Goal: Task Accomplishment & Management: Manage account settings

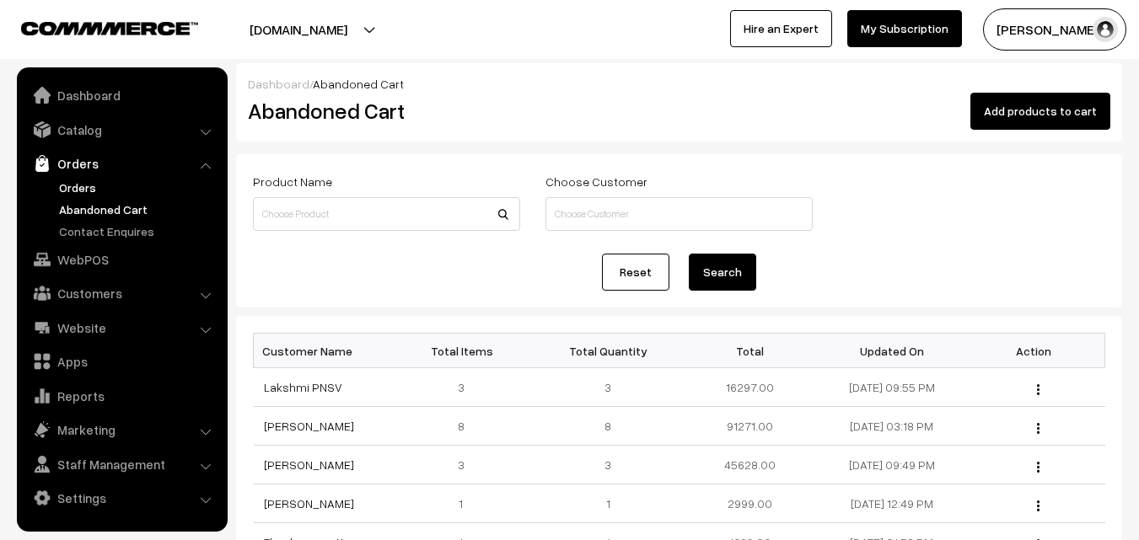
click at [86, 190] on link "Orders" at bounding box center [138, 188] width 167 height 18
click at [99, 213] on link "Abandoned Cart" at bounding box center [138, 210] width 167 height 18
click at [90, 129] on link "Catalog" at bounding box center [121, 130] width 201 height 30
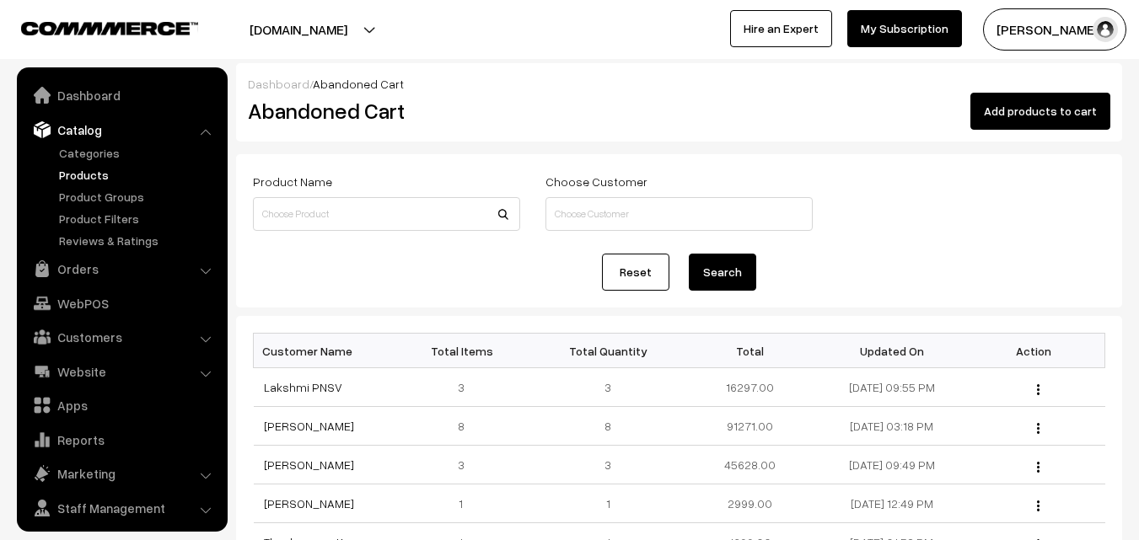
click at [88, 171] on link "Products" at bounding box center [138, 175] width 167 height 18
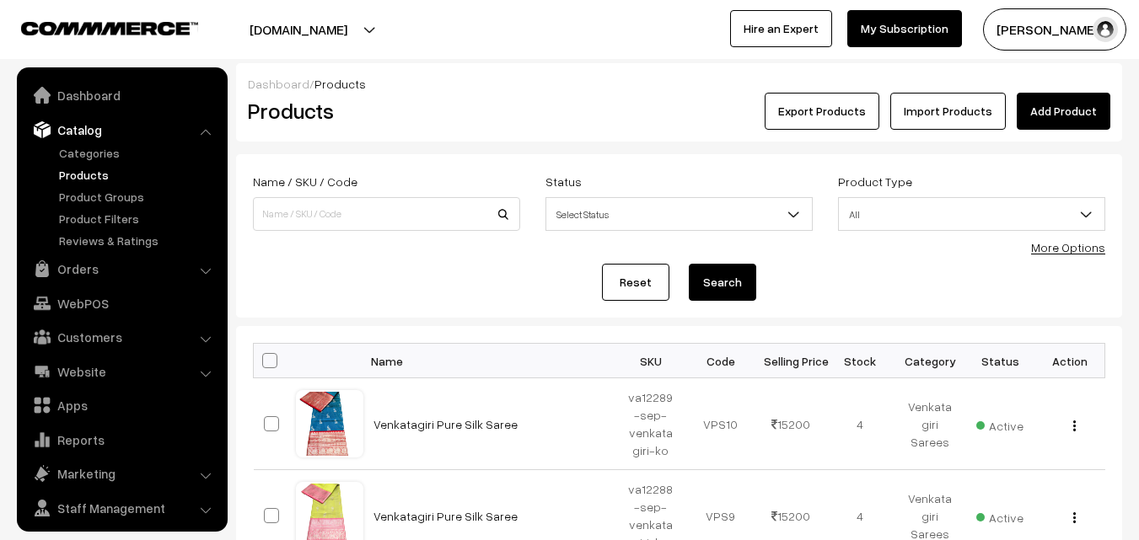
scroll to position [42, 0]
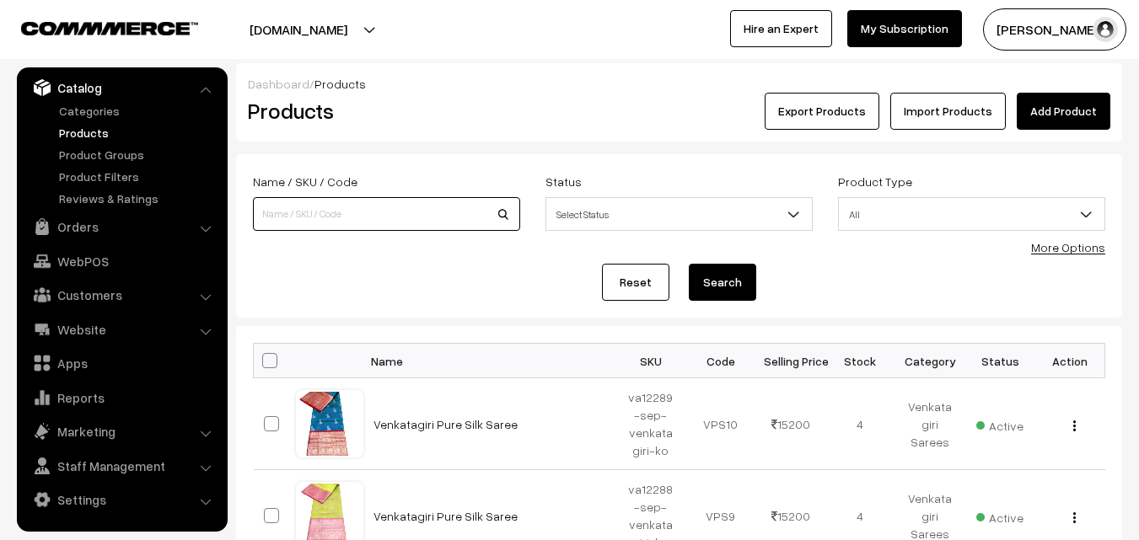
click at [346, 207] on input at bounding box center [386, 214] width 267 height 34
click at [1097, 246] on link "More Options" at bounding box center [1068, 247] width 74 height 14
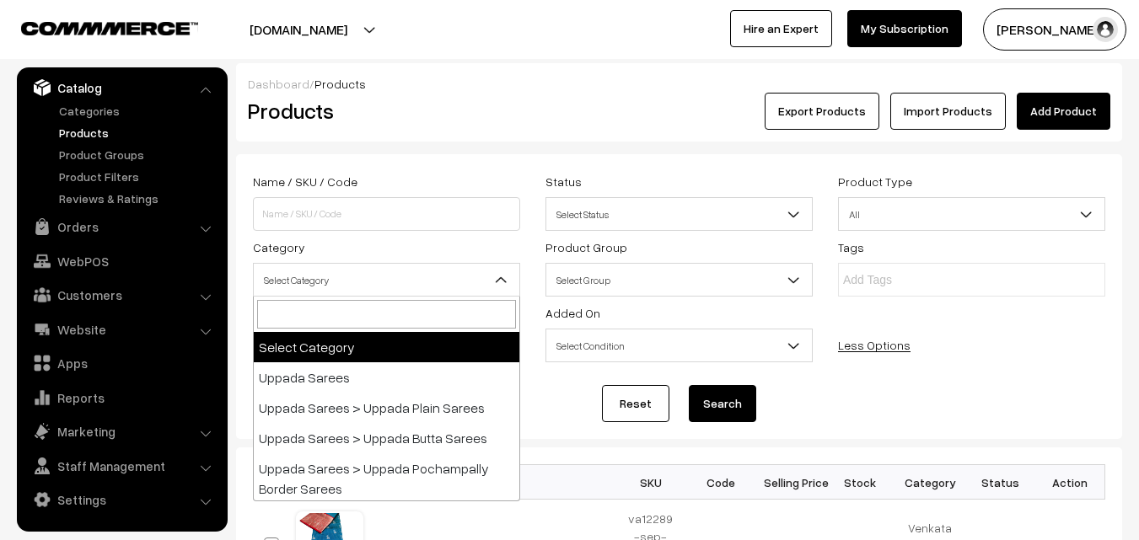
click at [501, 276] on b at bounding box center [500, 279] width 17 height 17
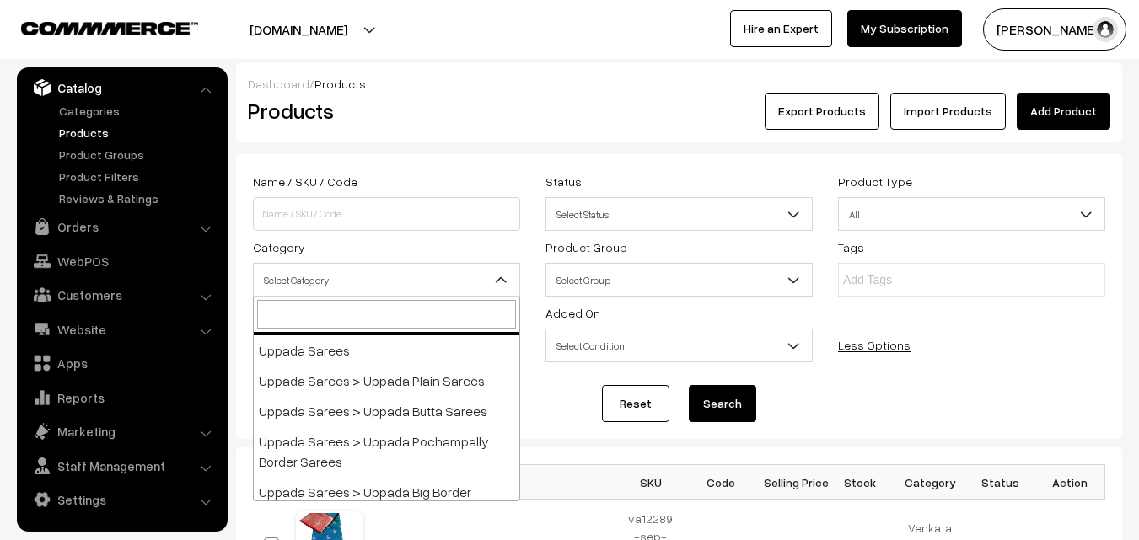
scroll to position [0, 0]
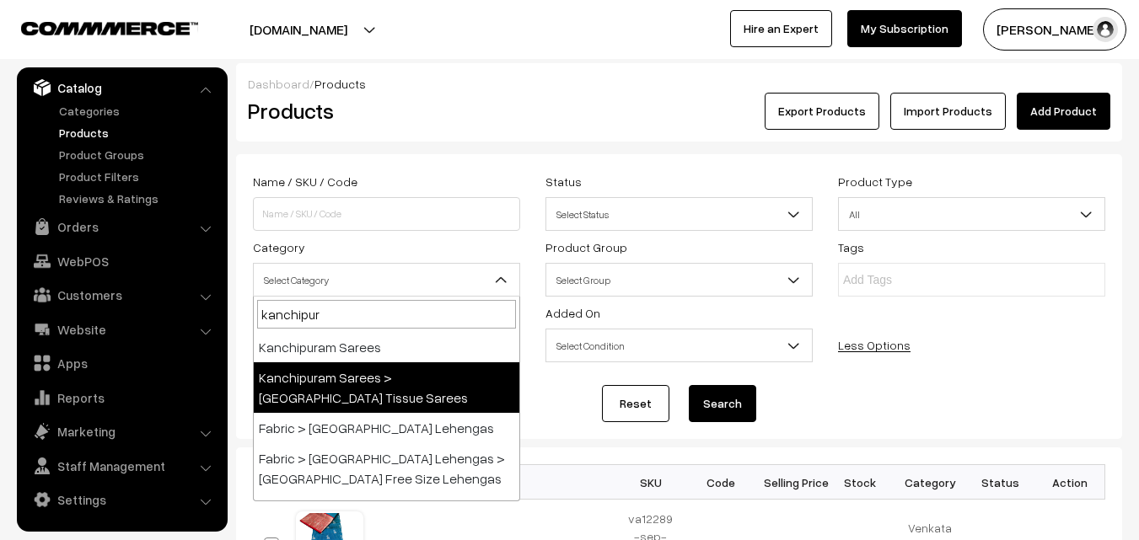
type input "kanchipur"
select select "51"
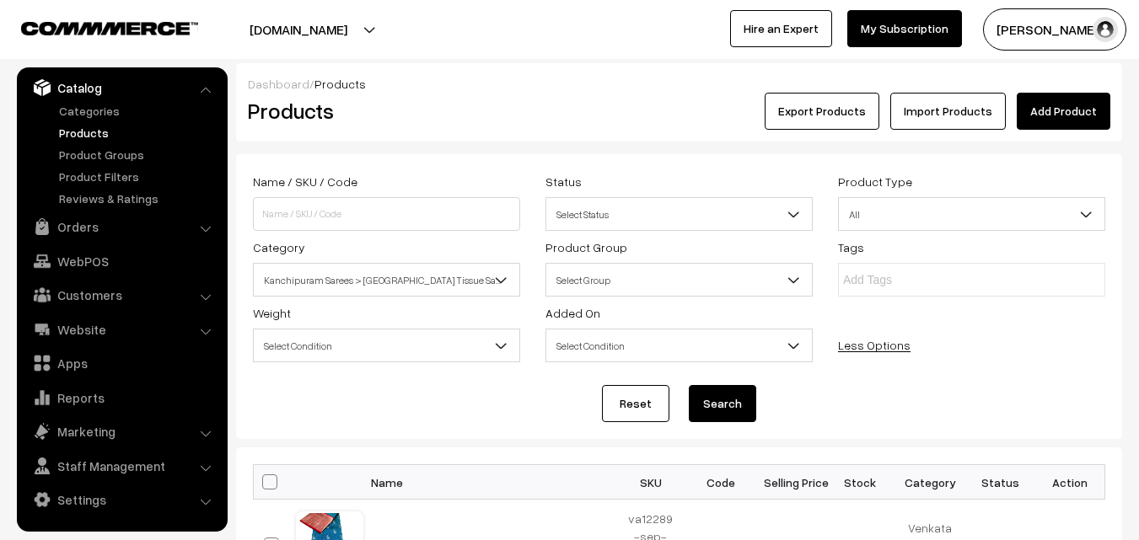
click at [738, 405] on button "Search" at bounding box center [722, 403] width 67 height 37
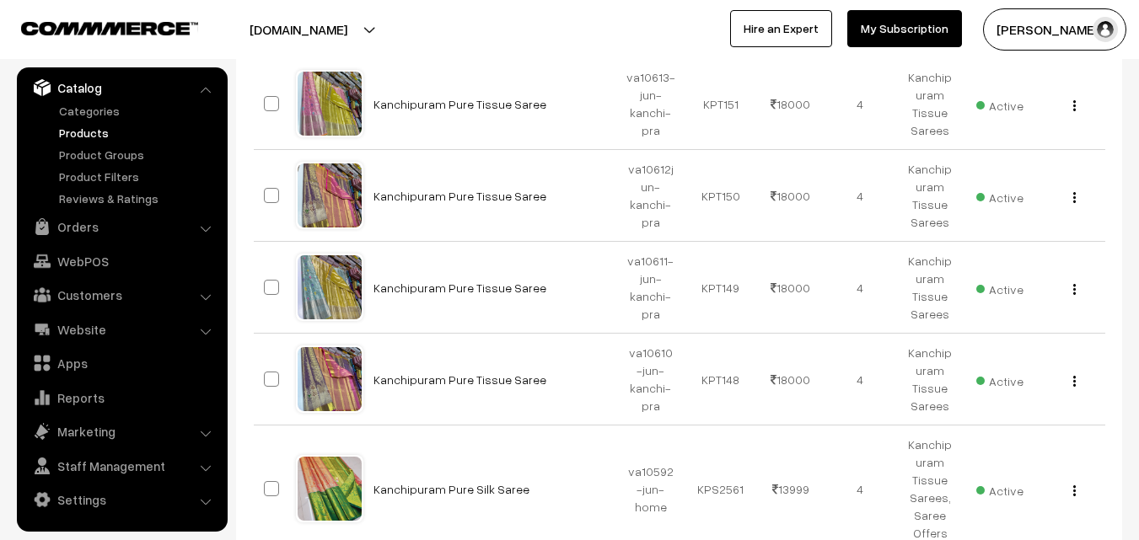
scroll to position [1125, 0]
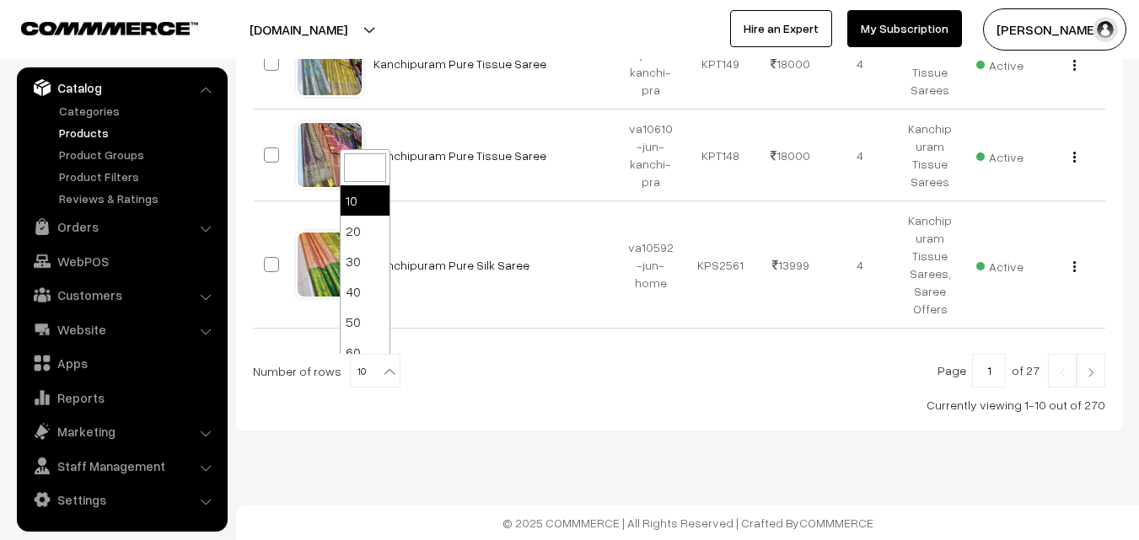
click at [381, 373] on b at bounding box center [389, 371] width 17 height 17
select select "100"
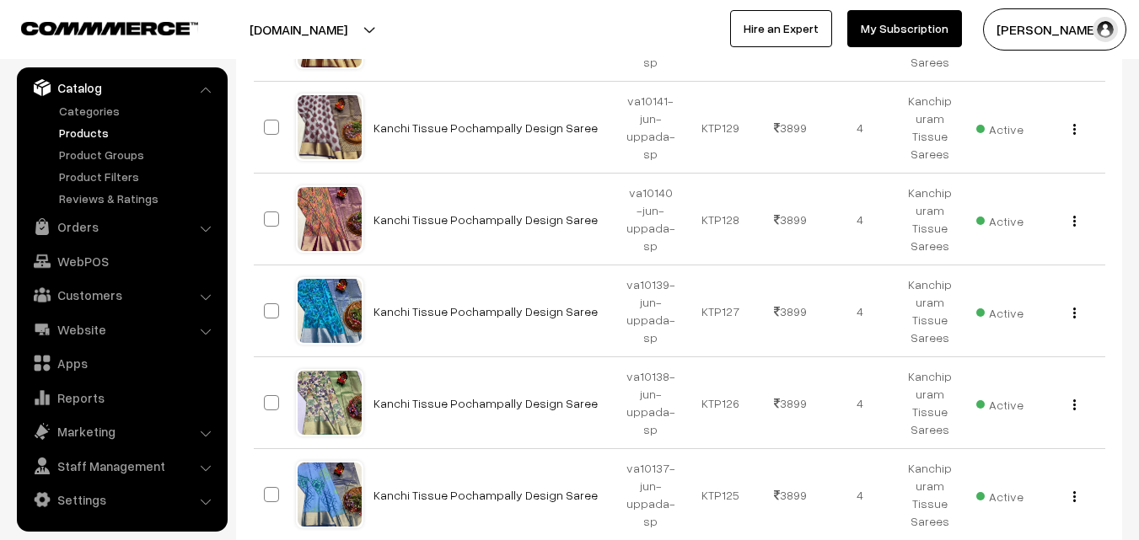
scroll to position [1713, 0]
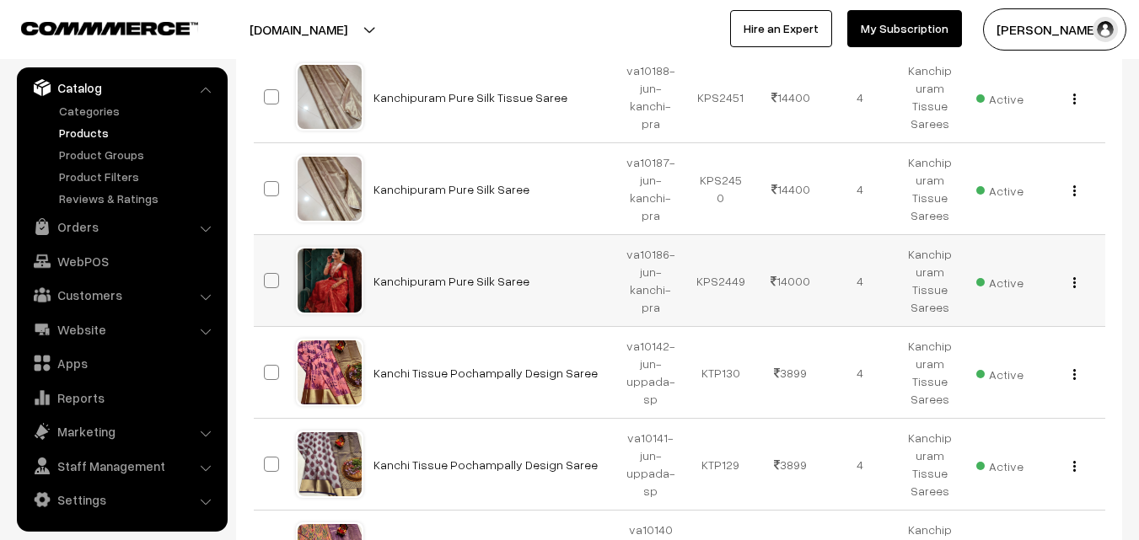
click at [351, 267] on div at bounding box center [330, 281] width 64 height 64
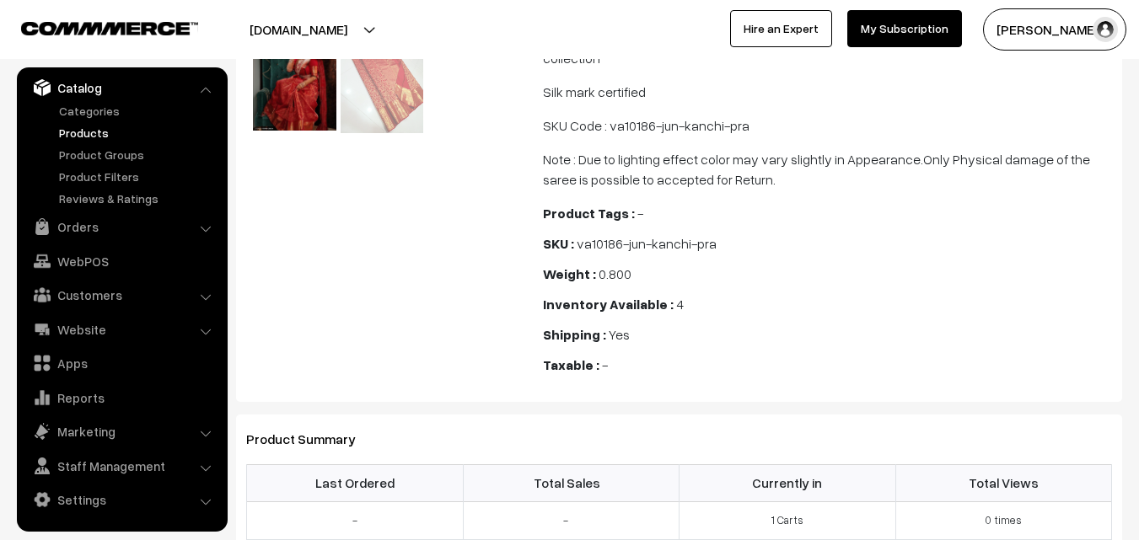
scroll to position [527, 0]
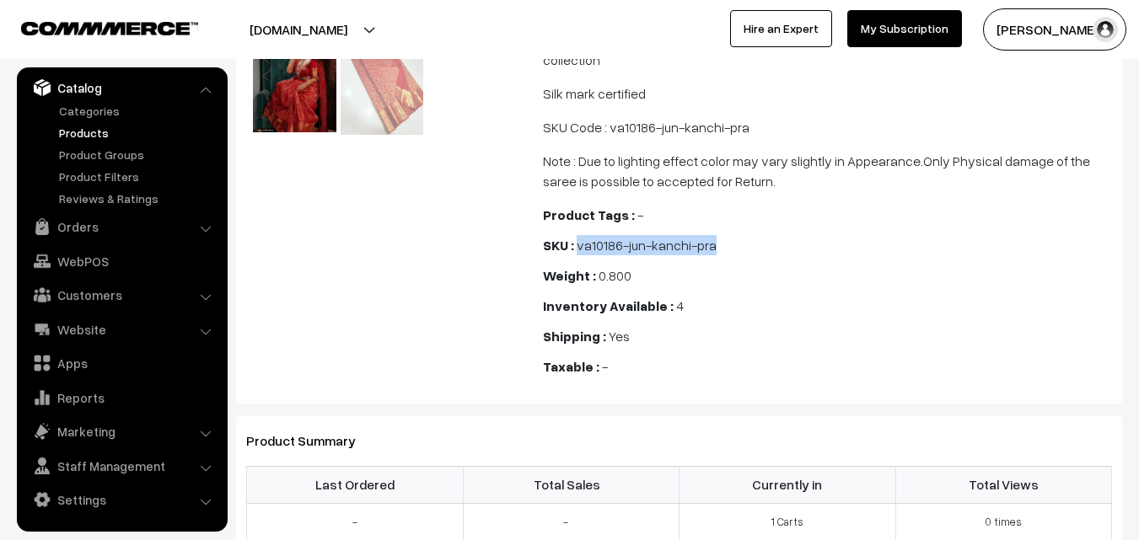
drag, startPoint x: 581, startPoint y: 244, endPoint x: 719, endPoint y: 249, distance: 138.3
click at [719, 249] on div "SKU : va10186-jun-kanchi-pra" at bounding box center [827, 245] width 569 height 20
copy span "va10186-jun-kanchi-pra"
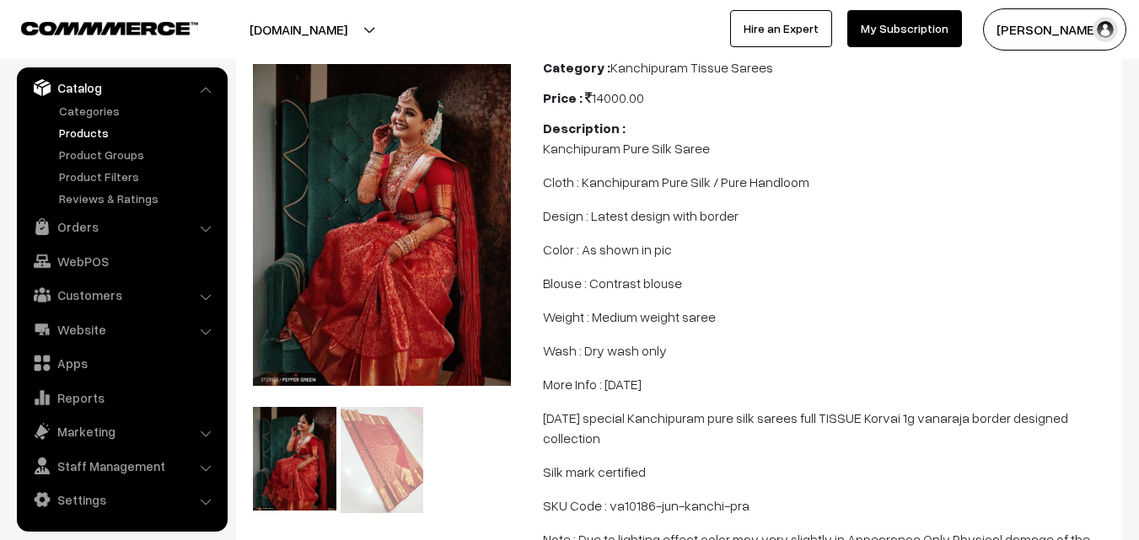
scroll to position [105, 0]
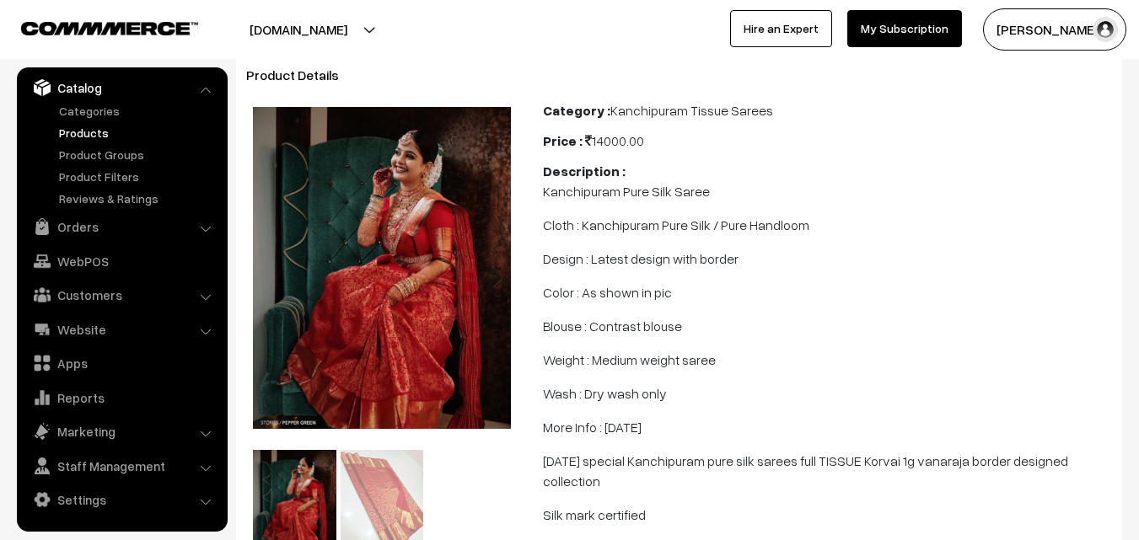
click at [395, 225] on img at bounding box center [382, 268] width 258 height 323
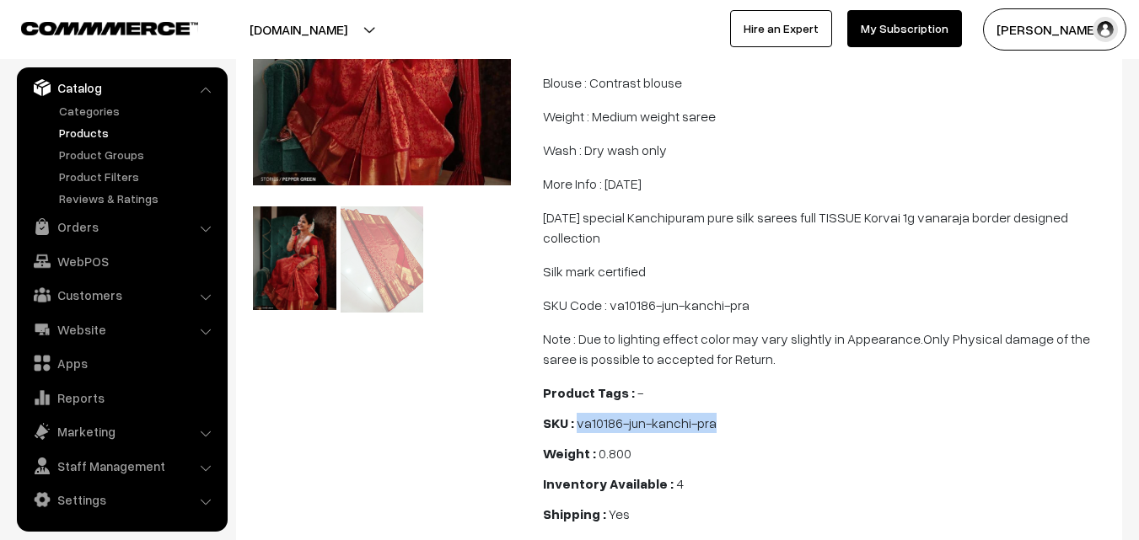
scroll to position [358, 0]
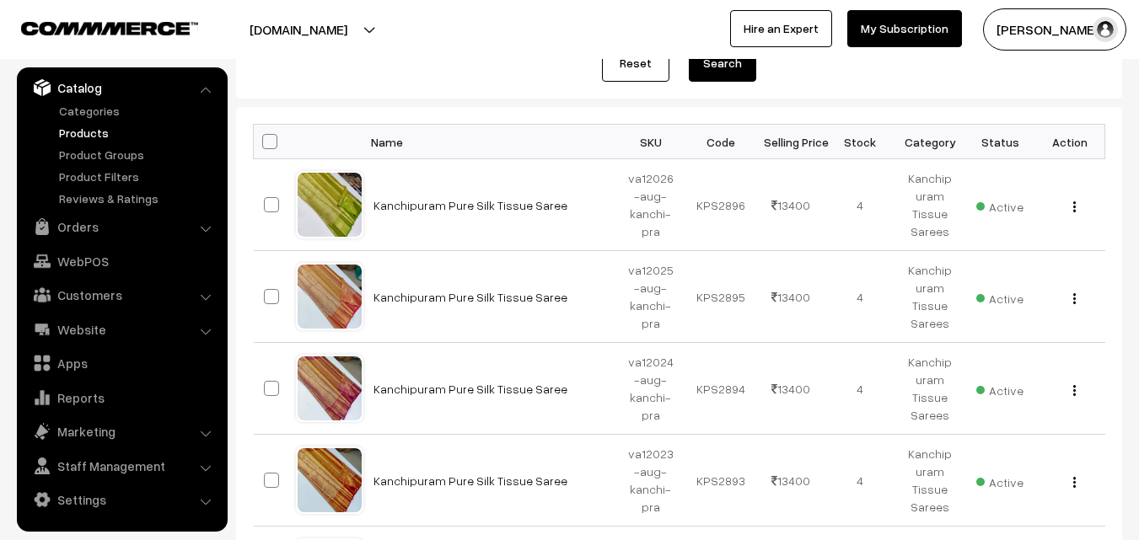
scroll to position [281, 0]
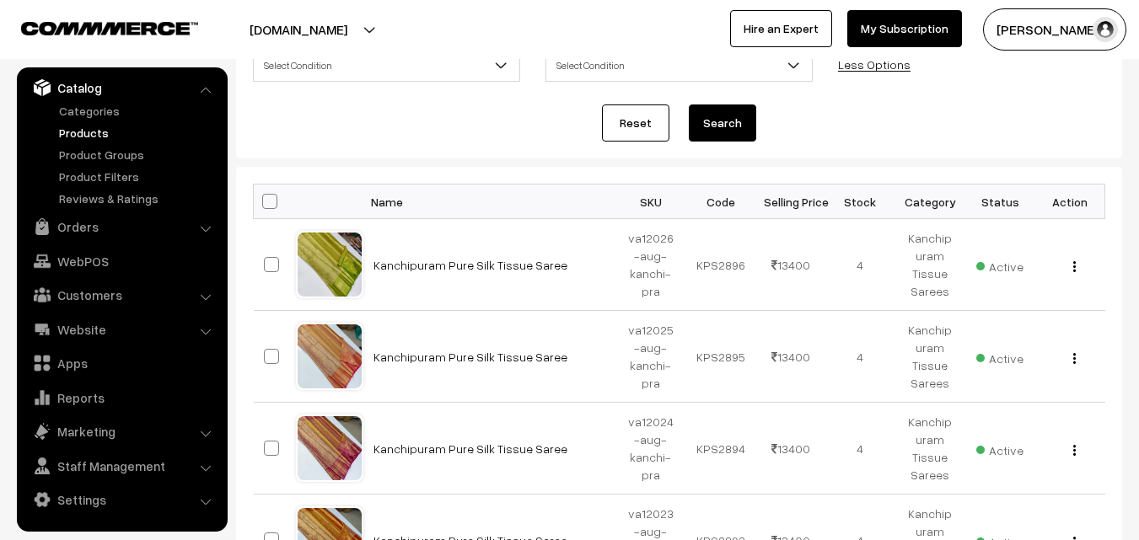
click at [272, 196] on span at bounding box center [269, 201] width 15 height 15
click at [265, 196] on input "checkbox" at bounding box center [259, 201] width 11 height 11
checkbox input "true"
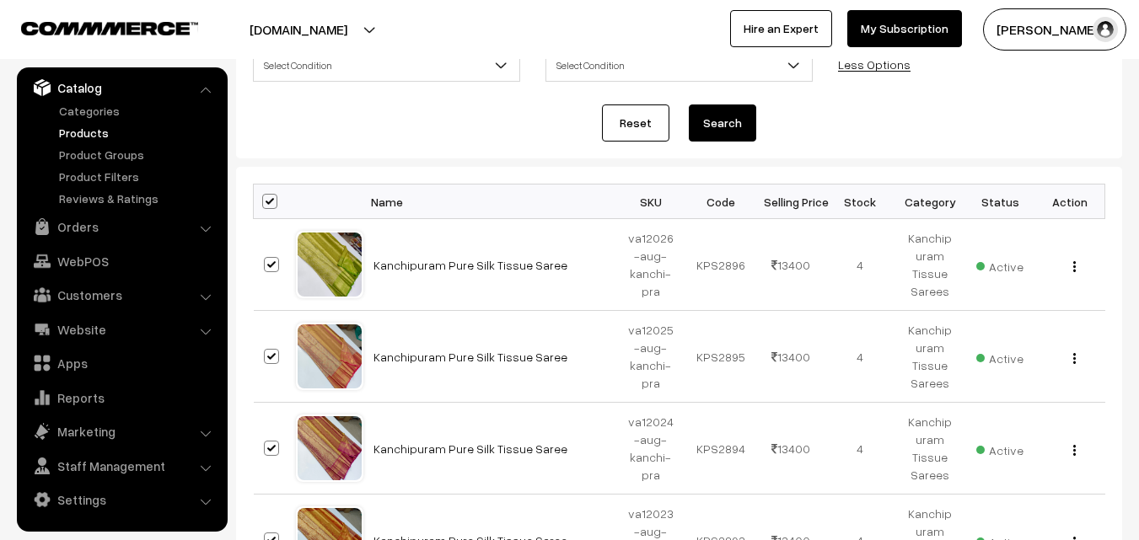
checkbox input "true"
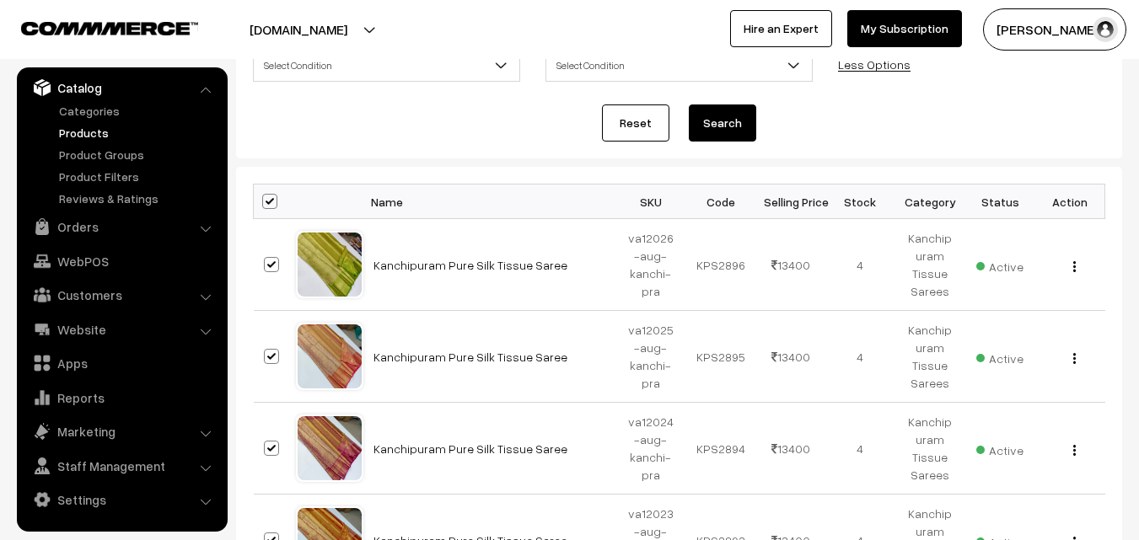
checkbox input "true"
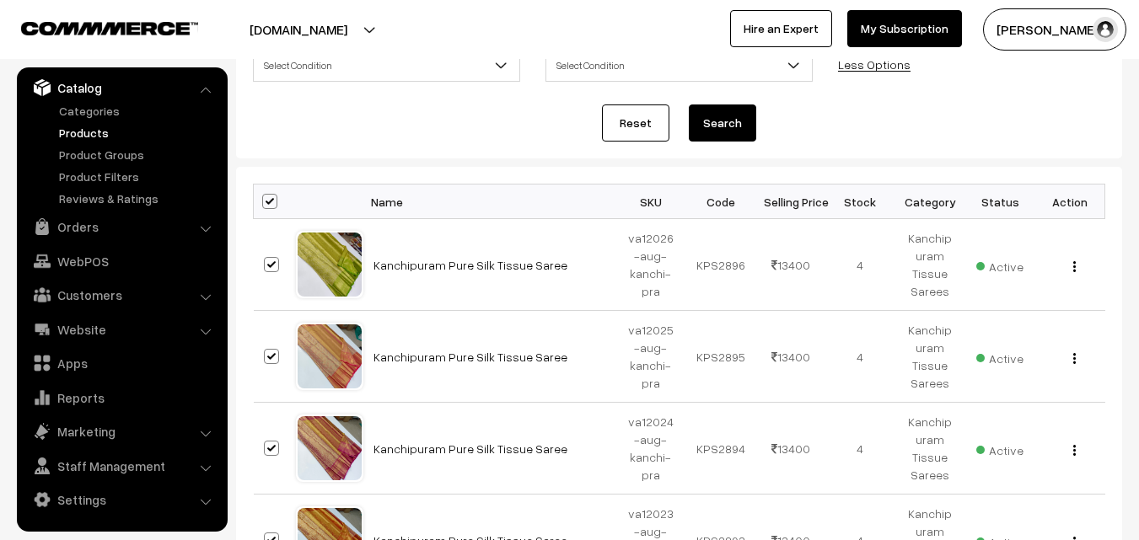
checkbox input "true"
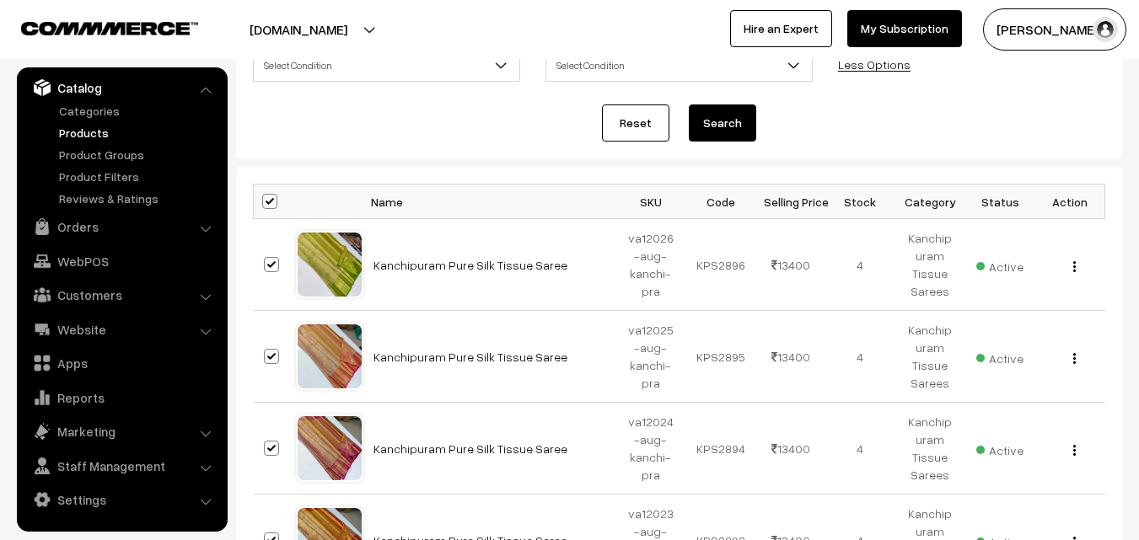
checkbox input "true"
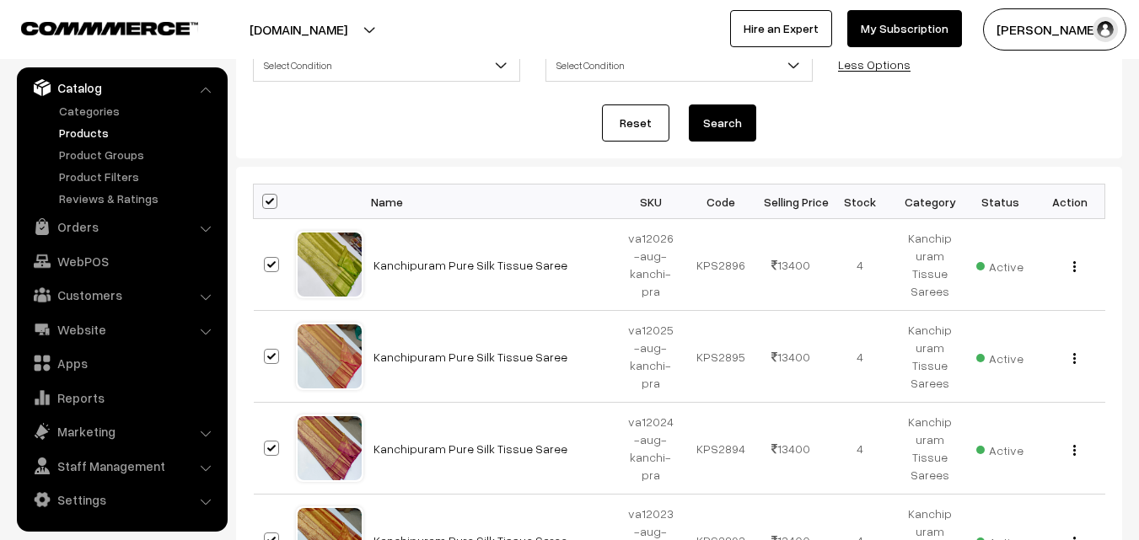
checkbox input "true"
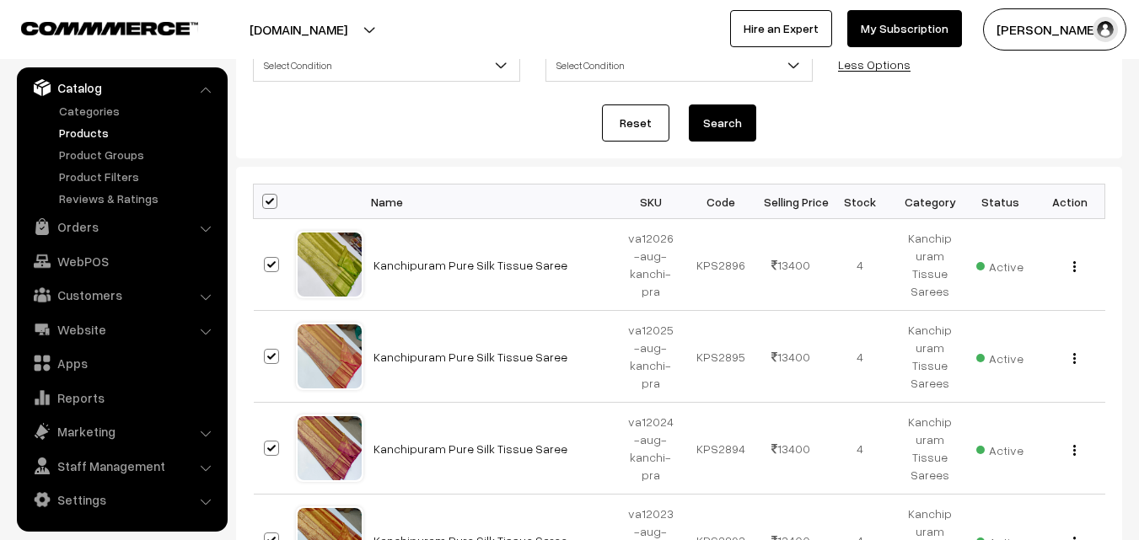
checkbox input "true"
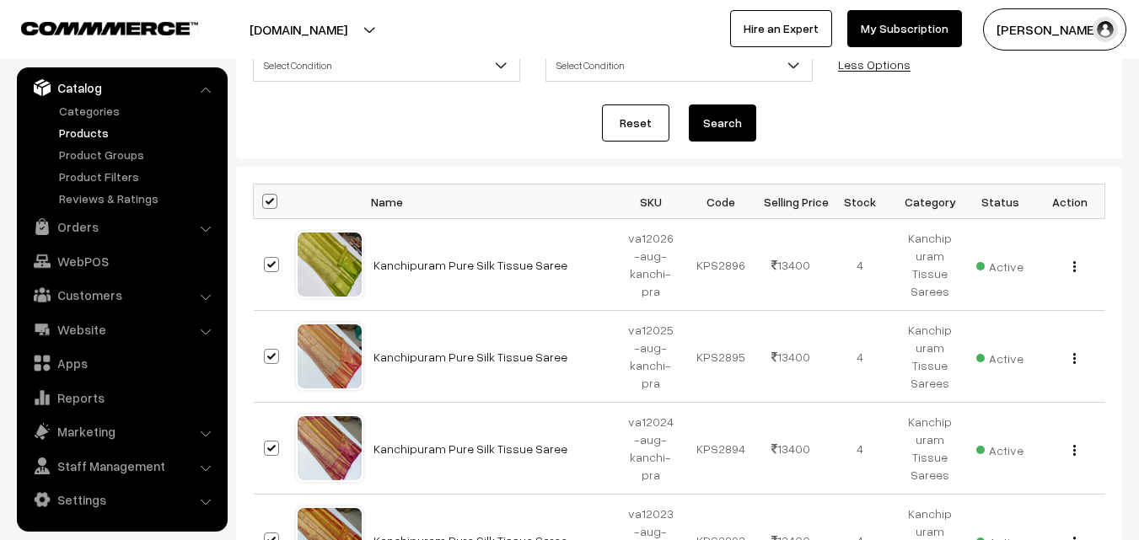
checkbox input "true"
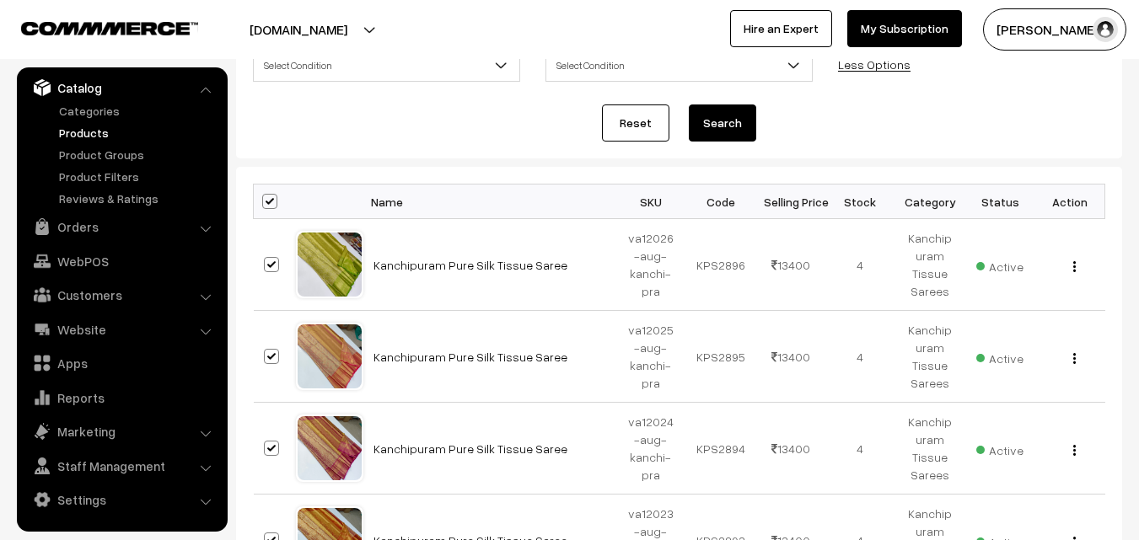
checkbox input "true"
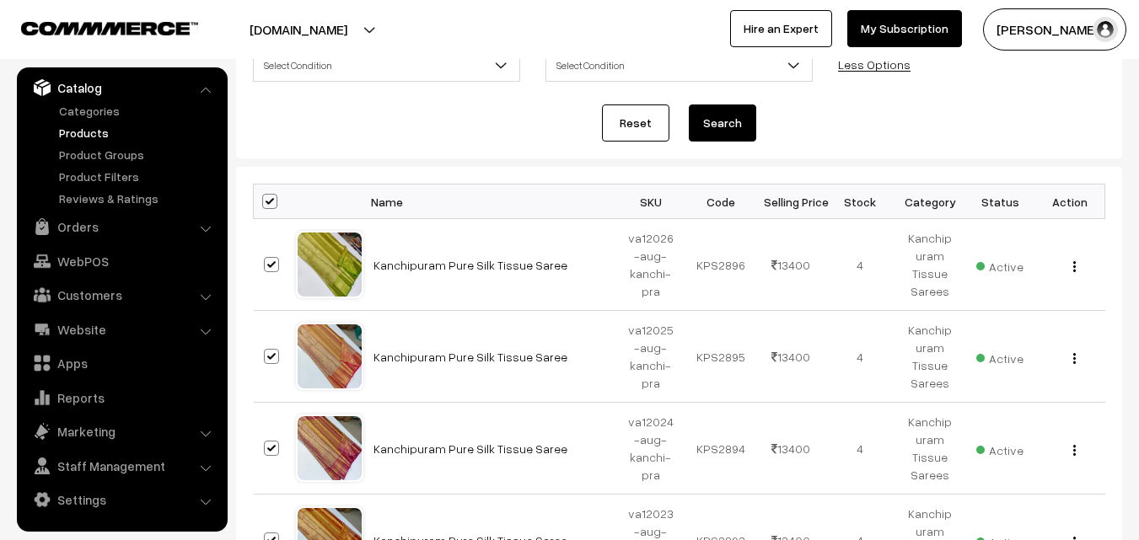
checkbox input "true"
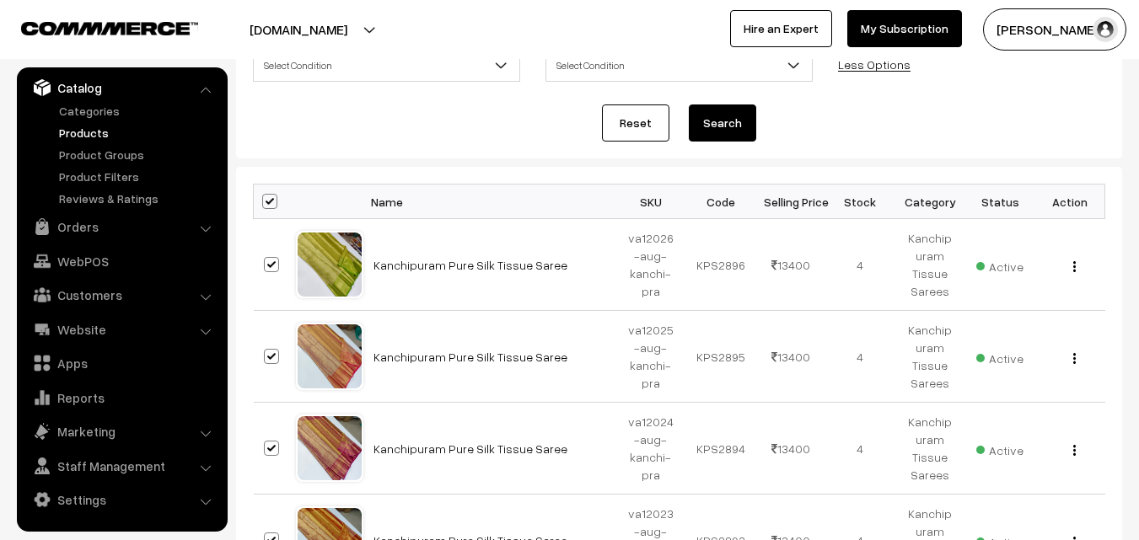
checkbox input "true"
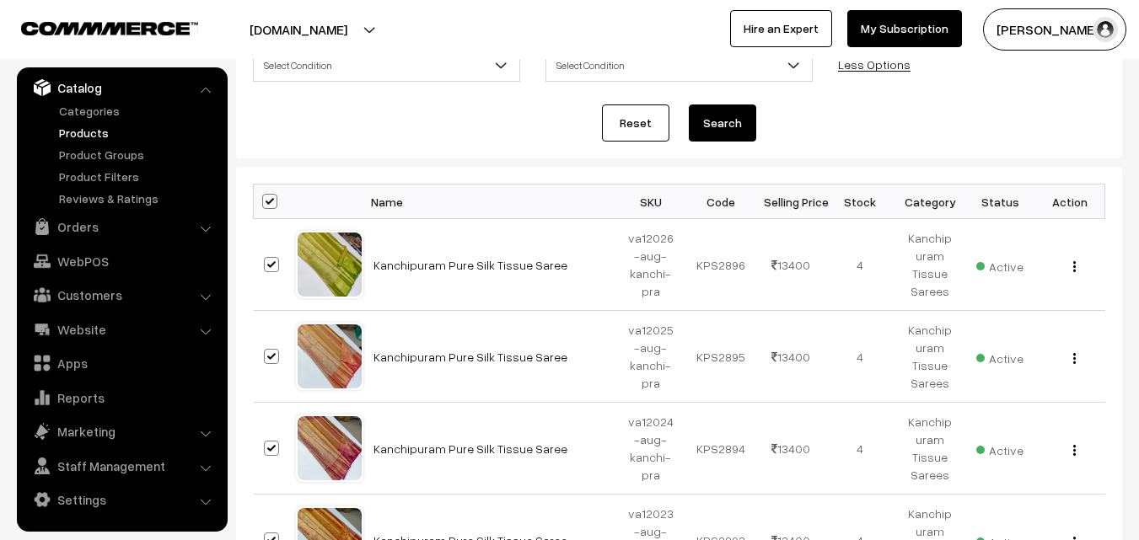
checkbox input "true"
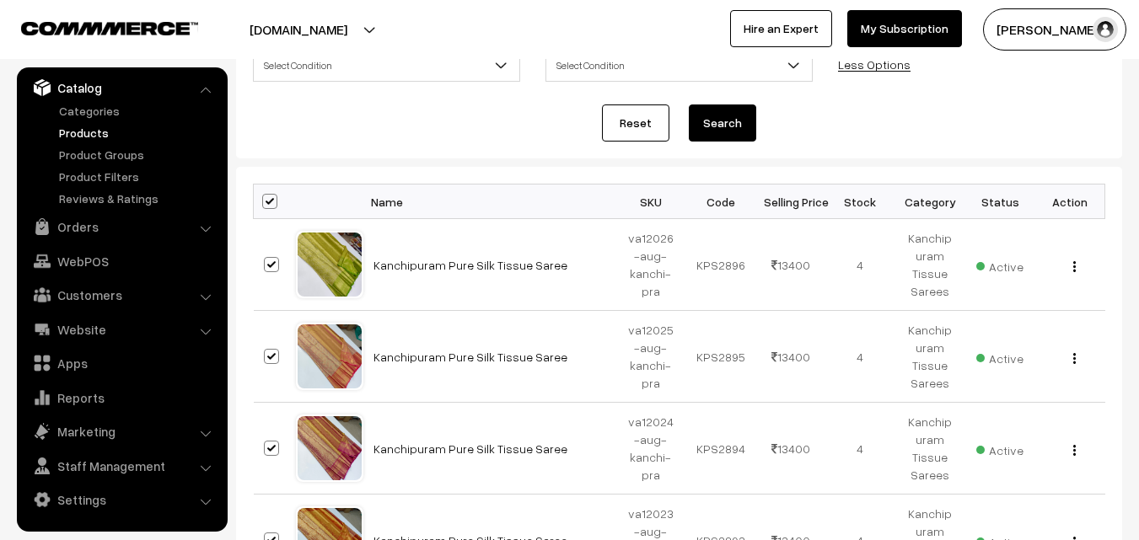
checkbox input "true"
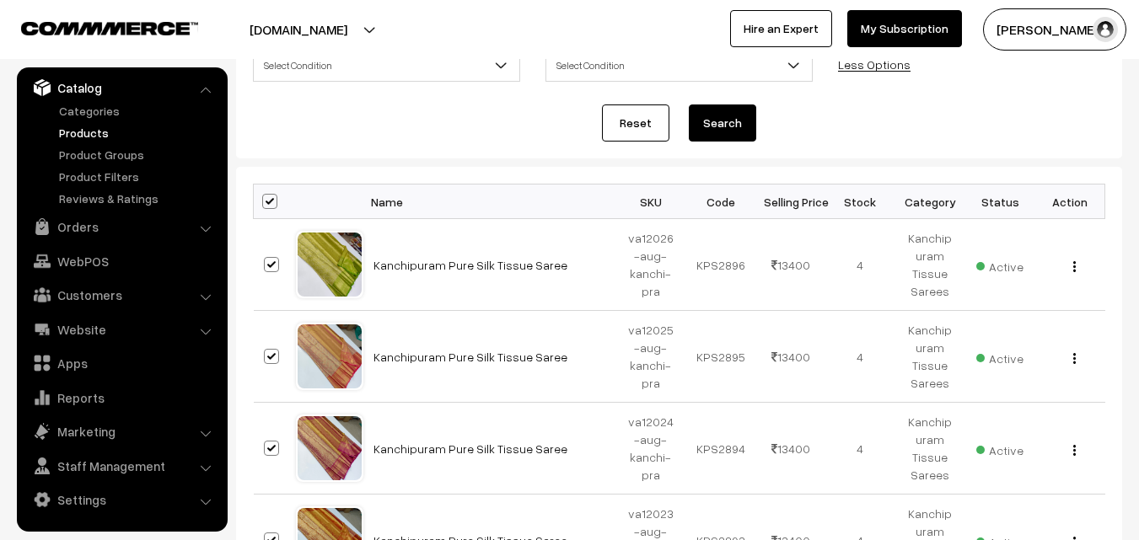
checkbox input "true"
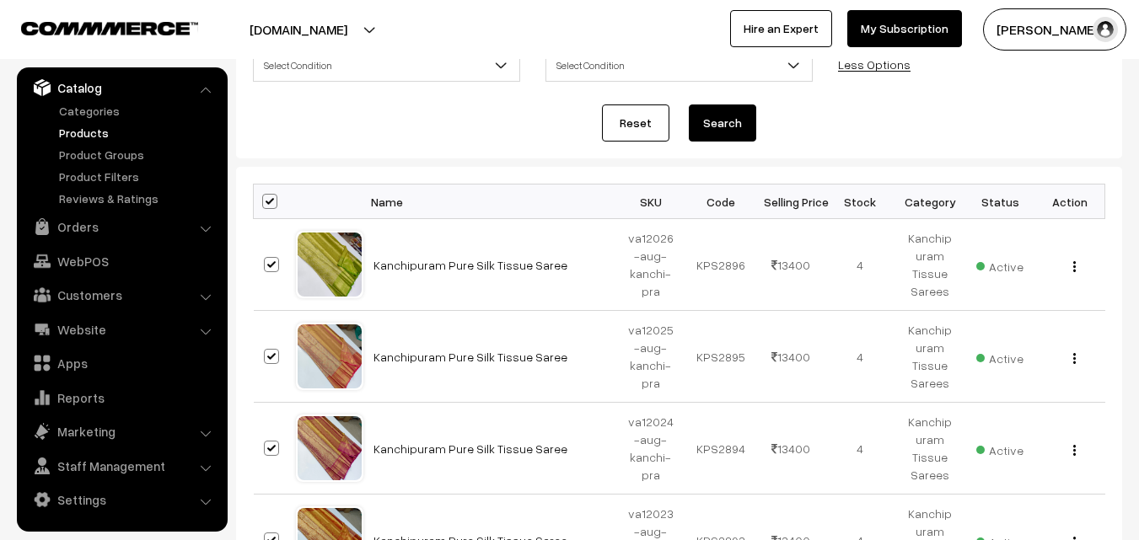
checkbox input "true"
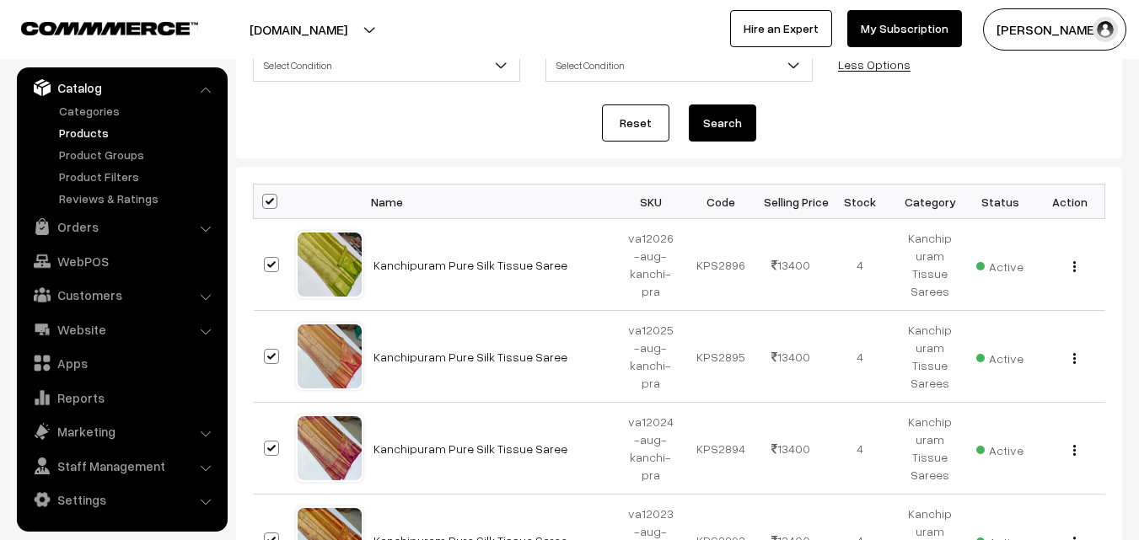
checkbox input "true"
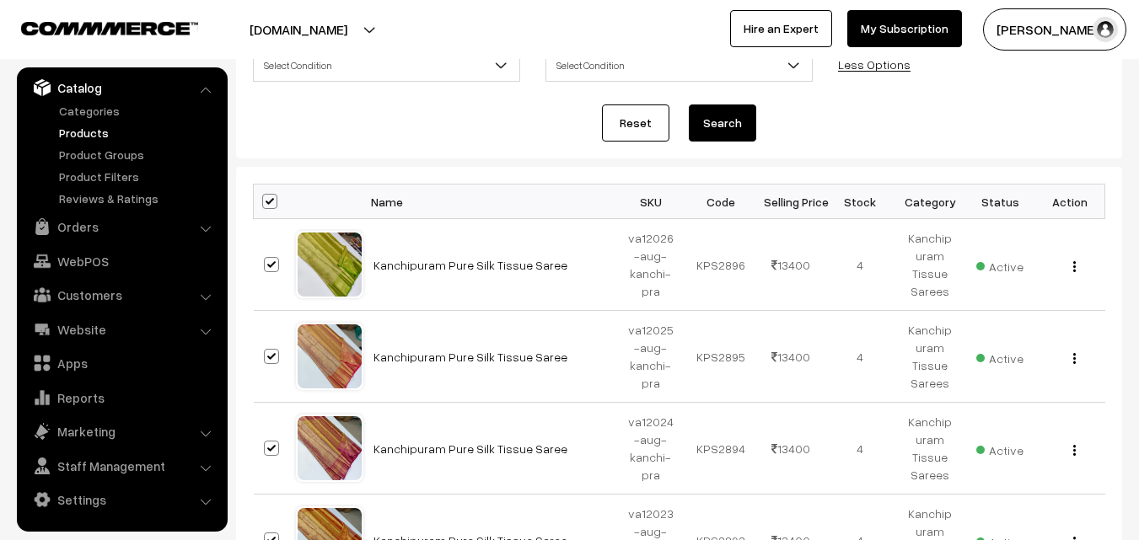
checkbox input "true"
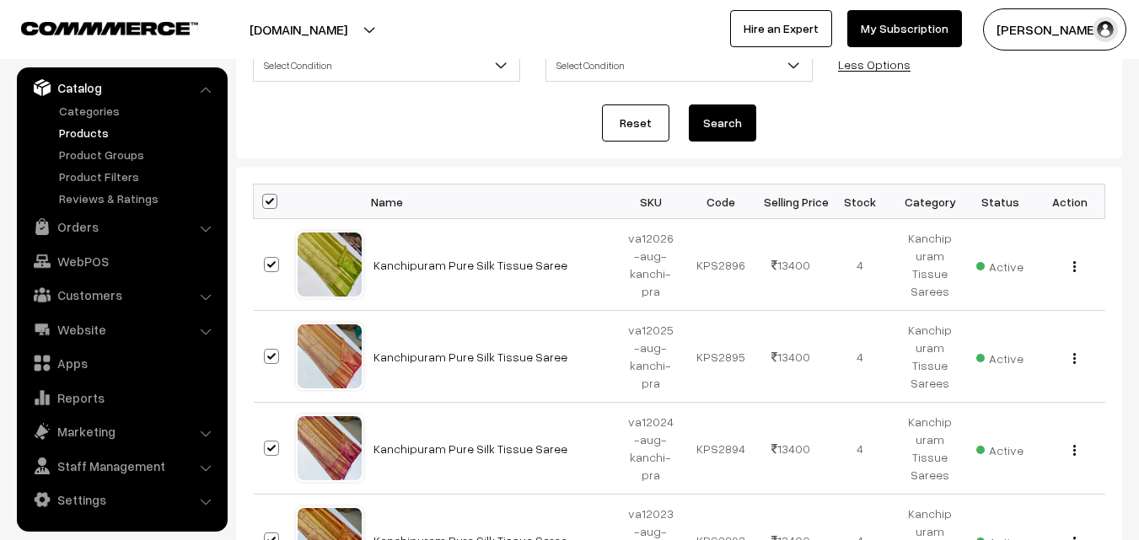
checkbox input "true"
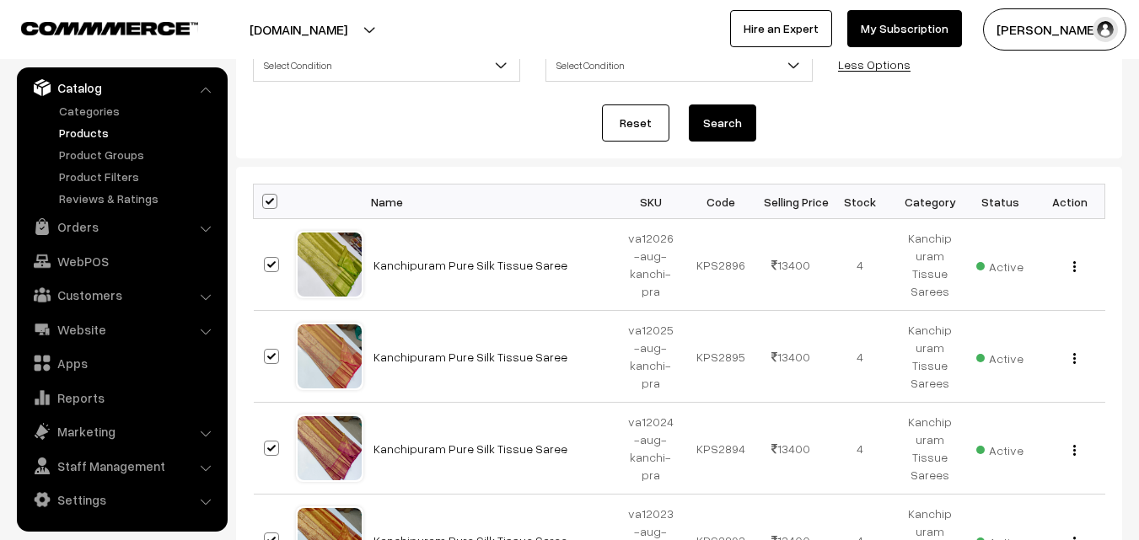
checkbox input "true"
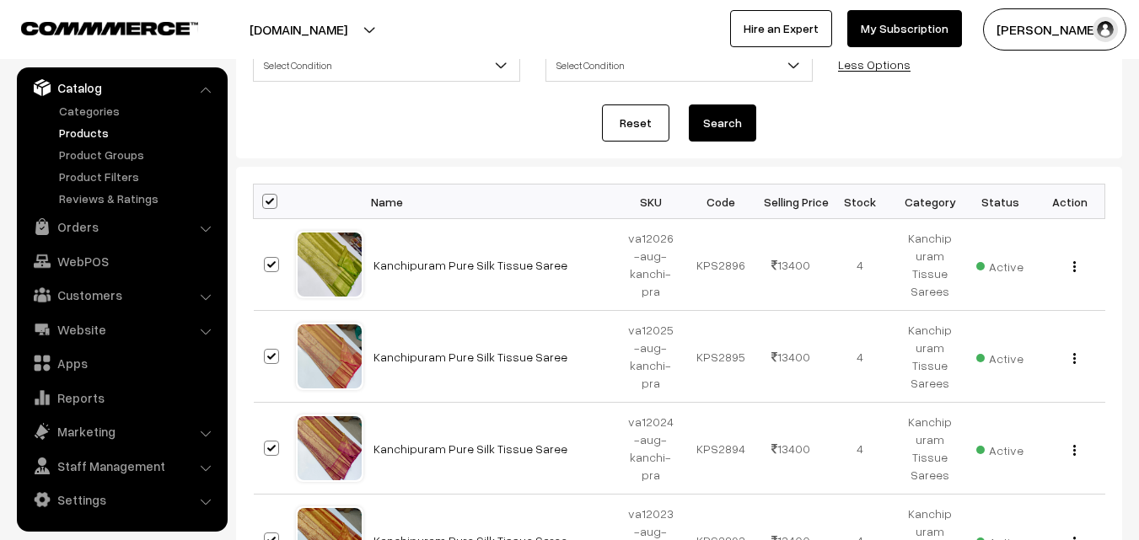
checkbox input "true"
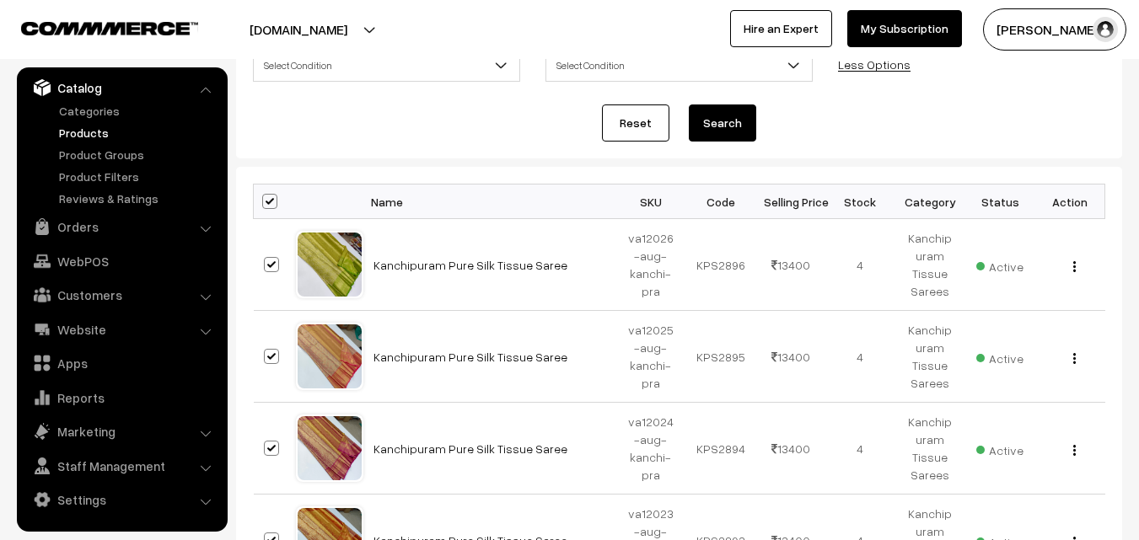
checkbox input "true"
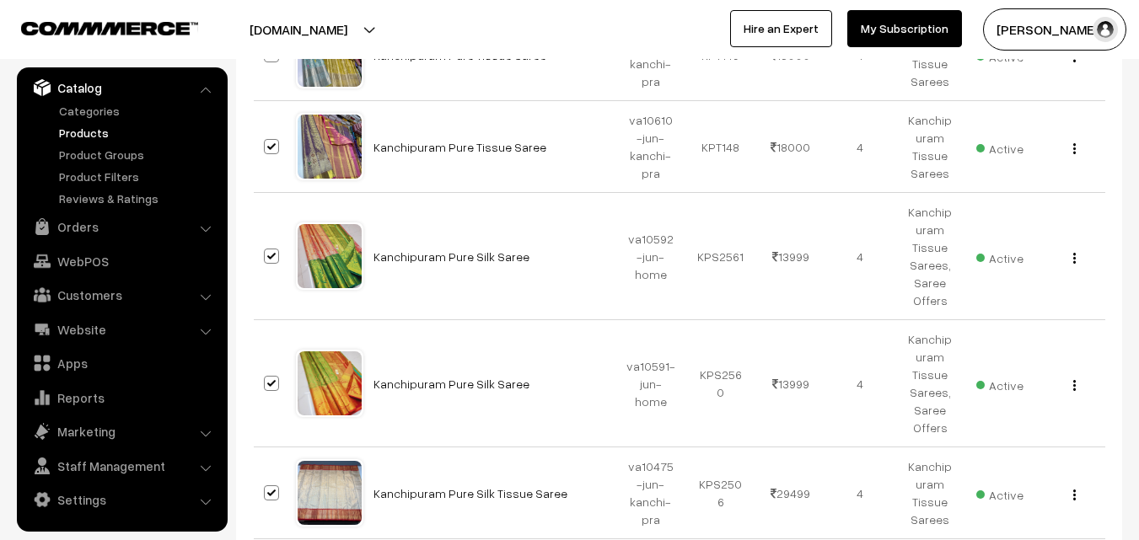
scroll to position [1208, 0]
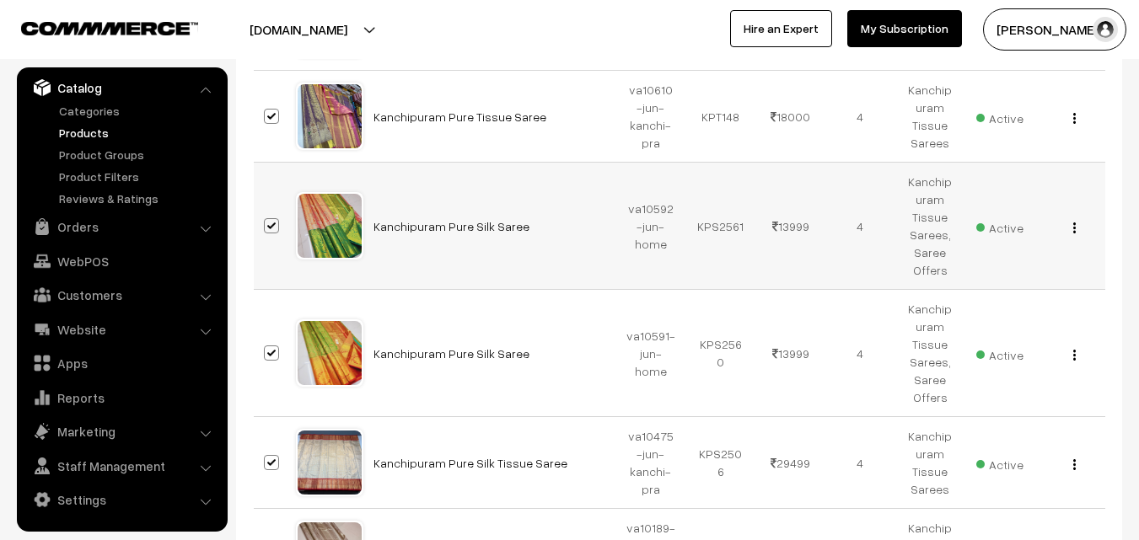
click at [266, 224] on span at bounding box center [271, 225] width 15 height 15
click at [266, 221] on input "checkbox" at bounding box center [260, 215] width 11 height 11
checkbox input "false"
click at [272, 351] on span at bounding box center [271, 353] width 15 height 15
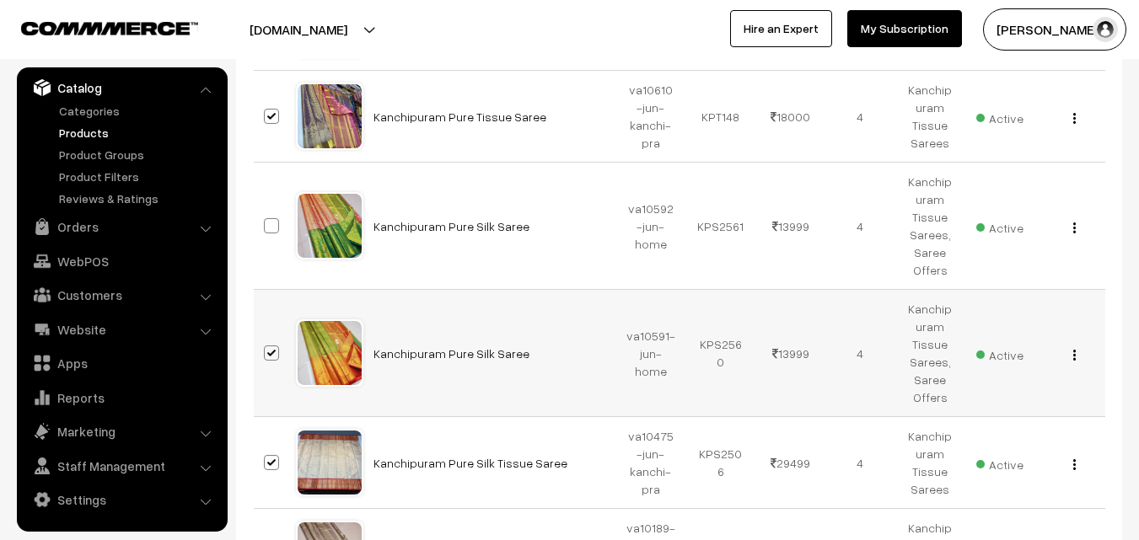
click at [266, 348] on input "checkbox" at bounding box center [260, 342] width 11 height 11
checkbox input "false"
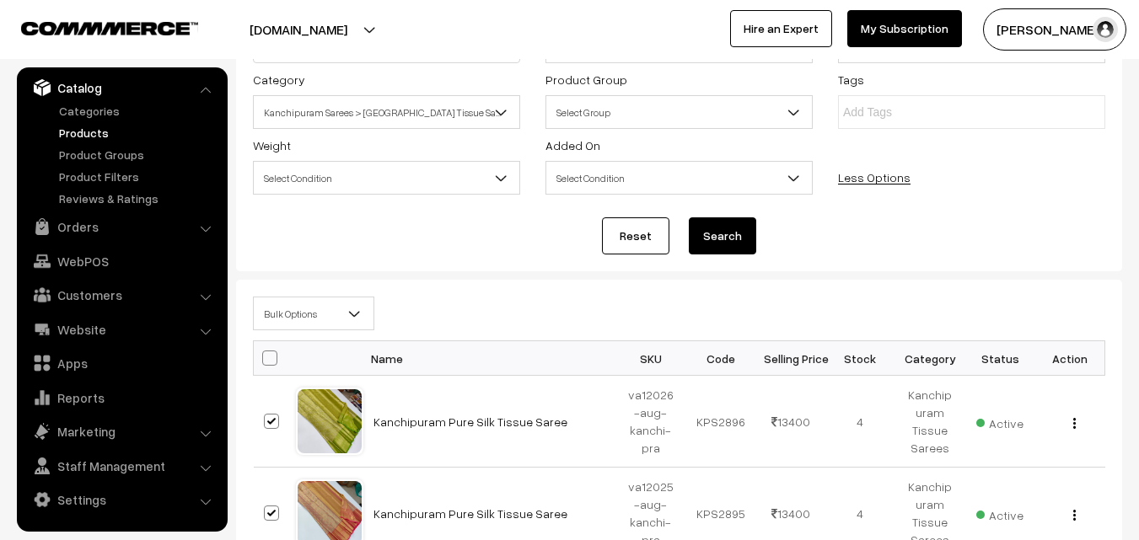
scroll to position [169, 0]
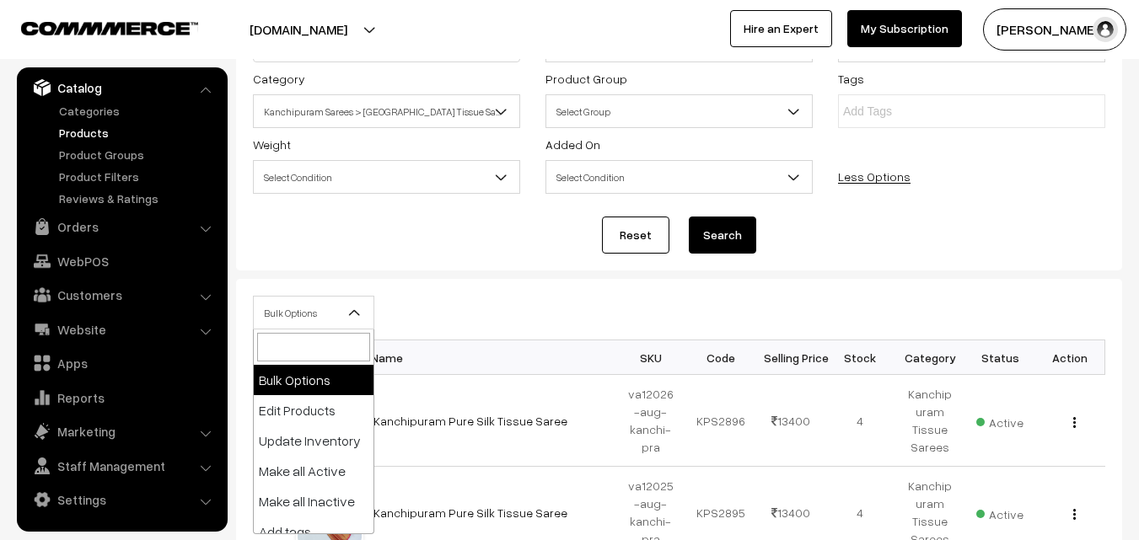
click at [362, 308] on b at bounding box center [354, 312] width 17 height 17
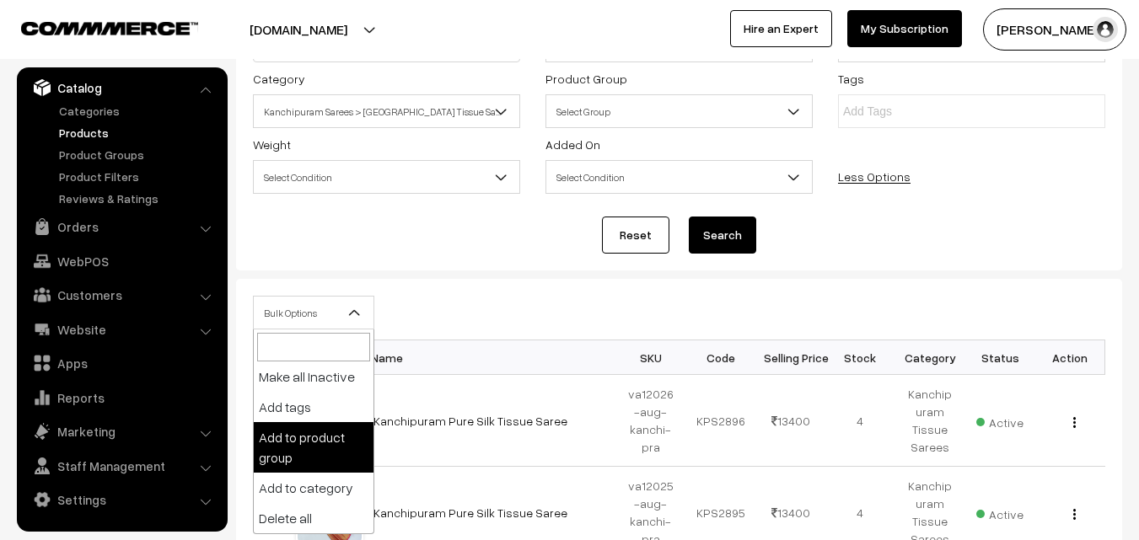
scroll to position [0, 0]
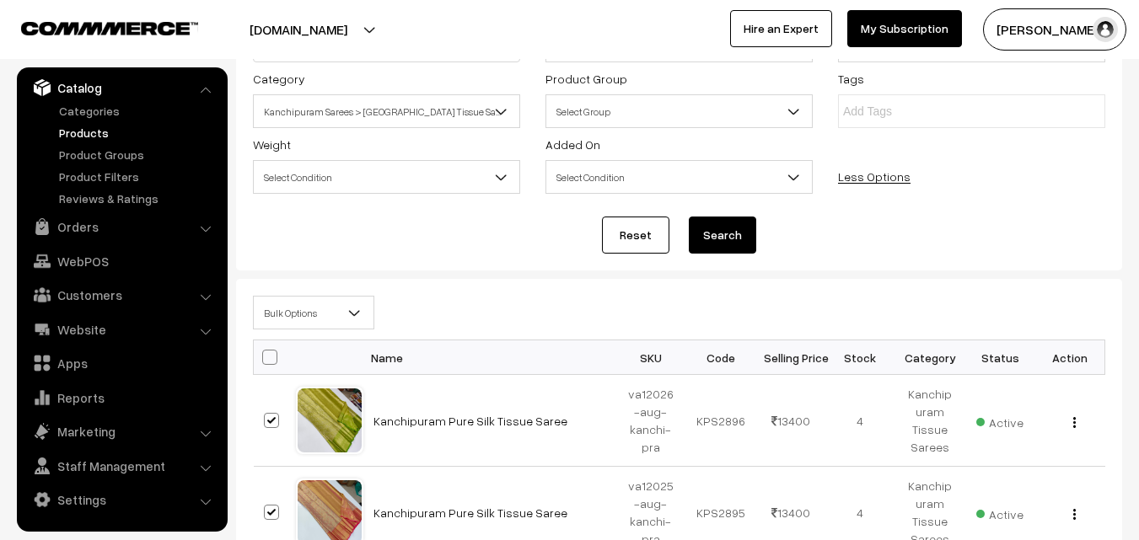
click at [358, 311] on b at bounding box center [354, 312] width 17 height 17
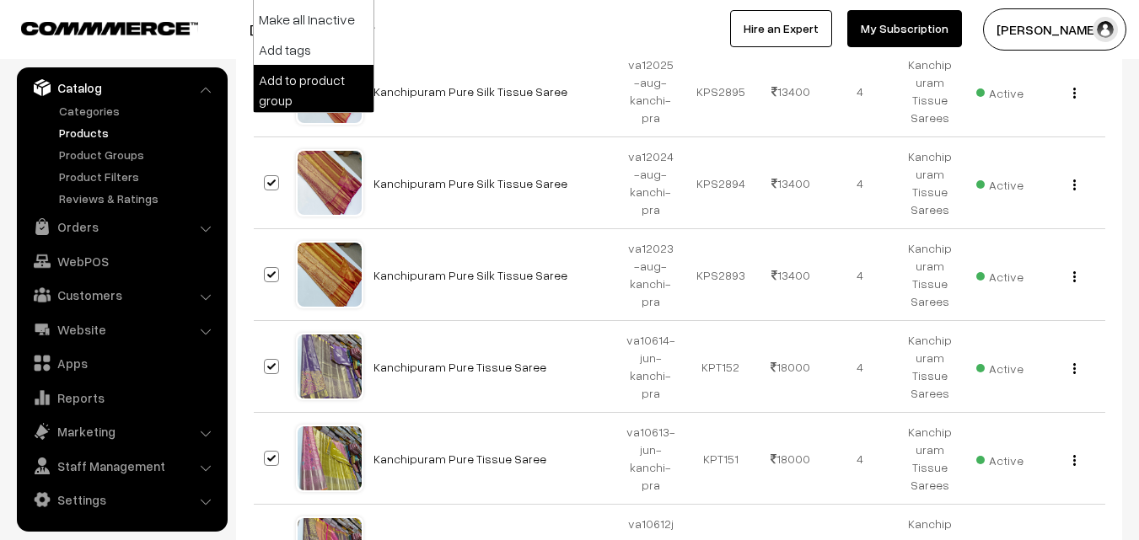
scroll to position [125, 0]
select select "delete"
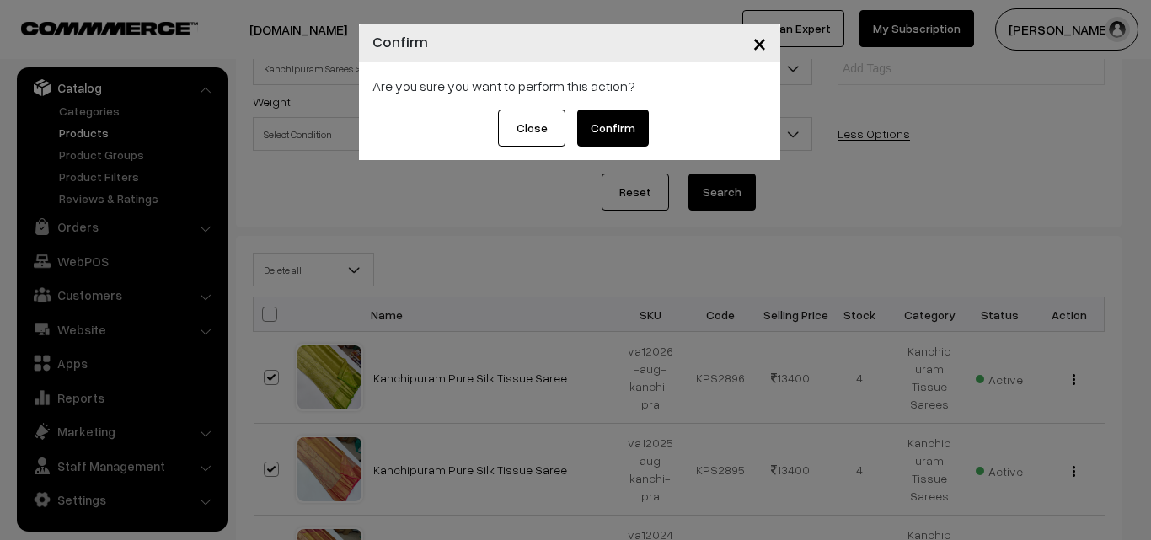
click at [612, 131] on button "Confirm" at bounding box center [613, 128] width 72 height 37
click at [760, 45] on span "×" at bounding box center [760, 42] width 14 height 31
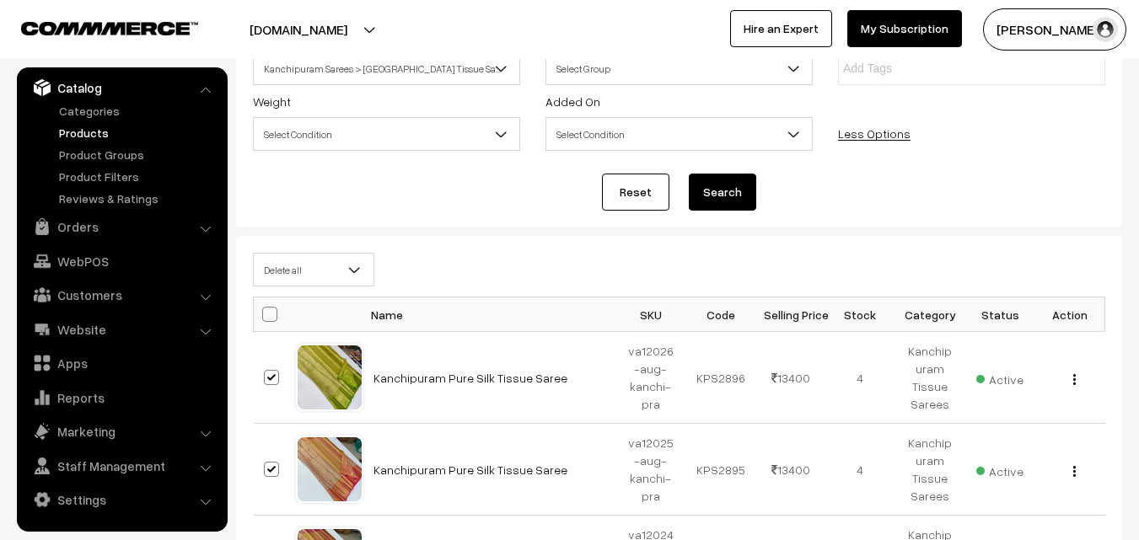
click at [97, 132] on link "Products" at bounding box center [138, 133] width 167 height 18
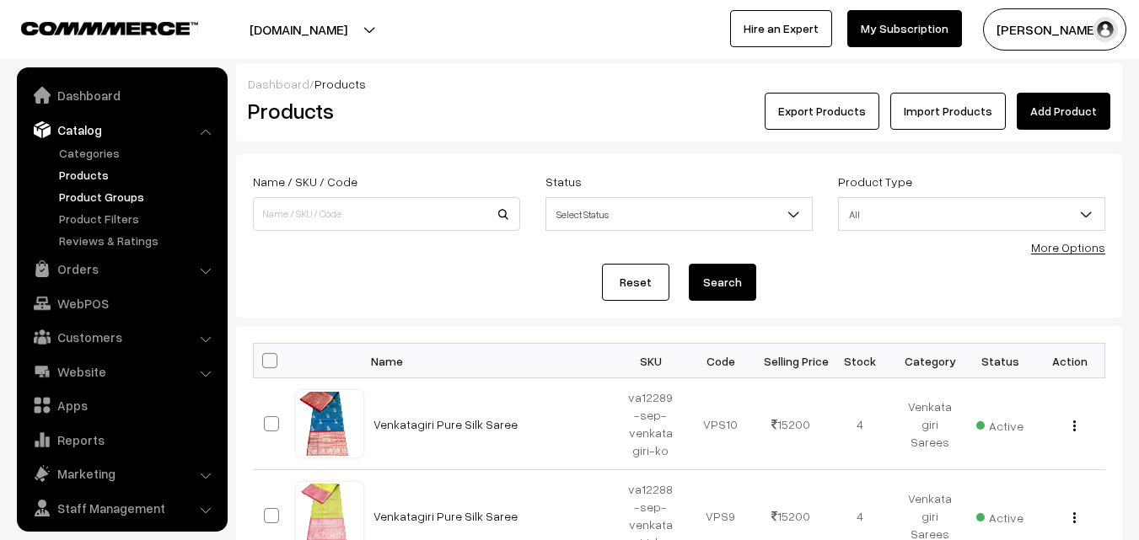
scroll to position [42, 0]
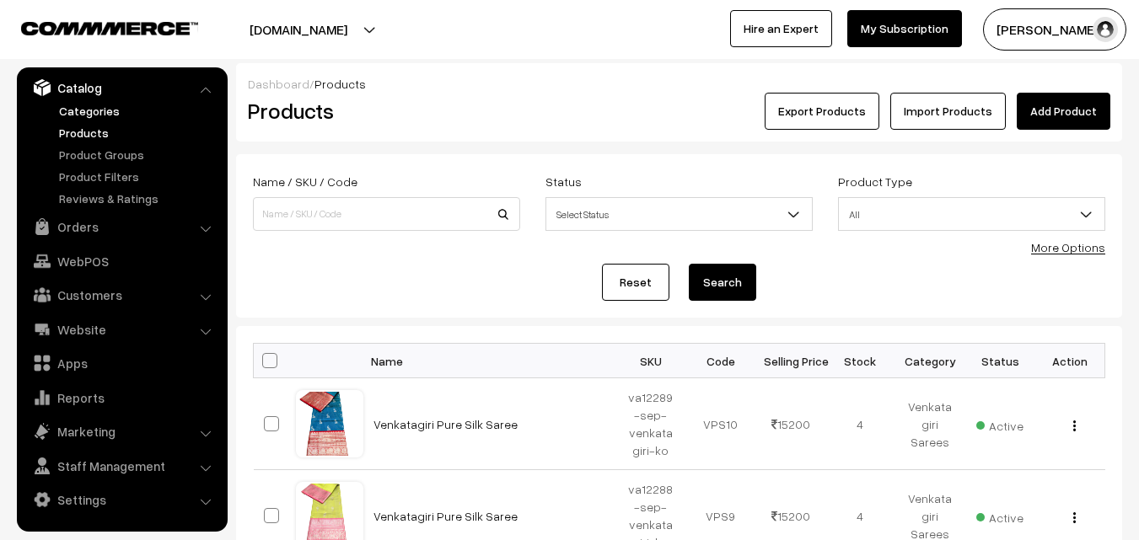
click at [79, 107] on link "Categories" at bounding box center [138, 111] width 167 height 18
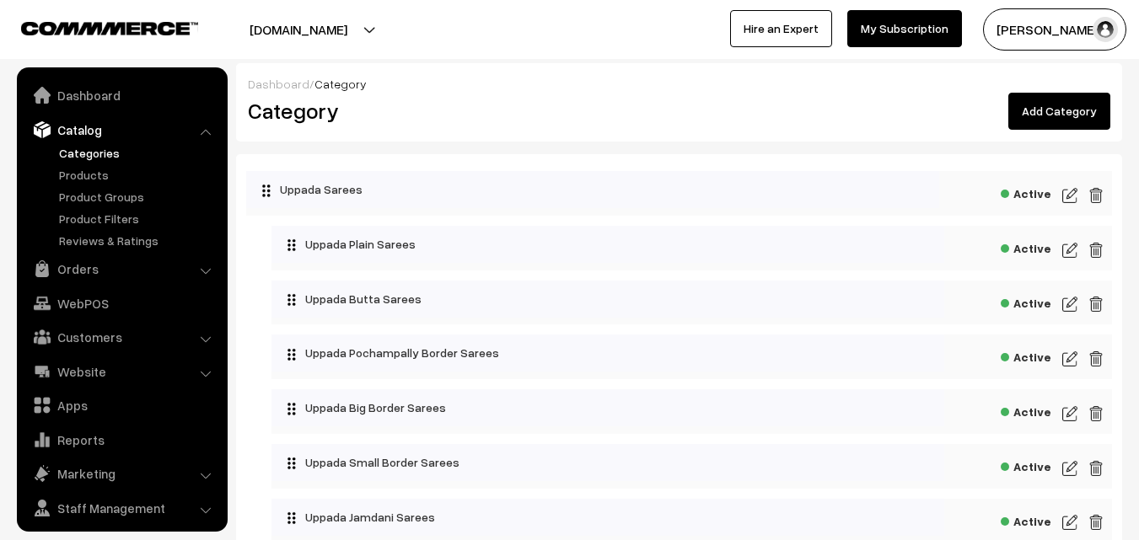
scroll to position [42, 0]
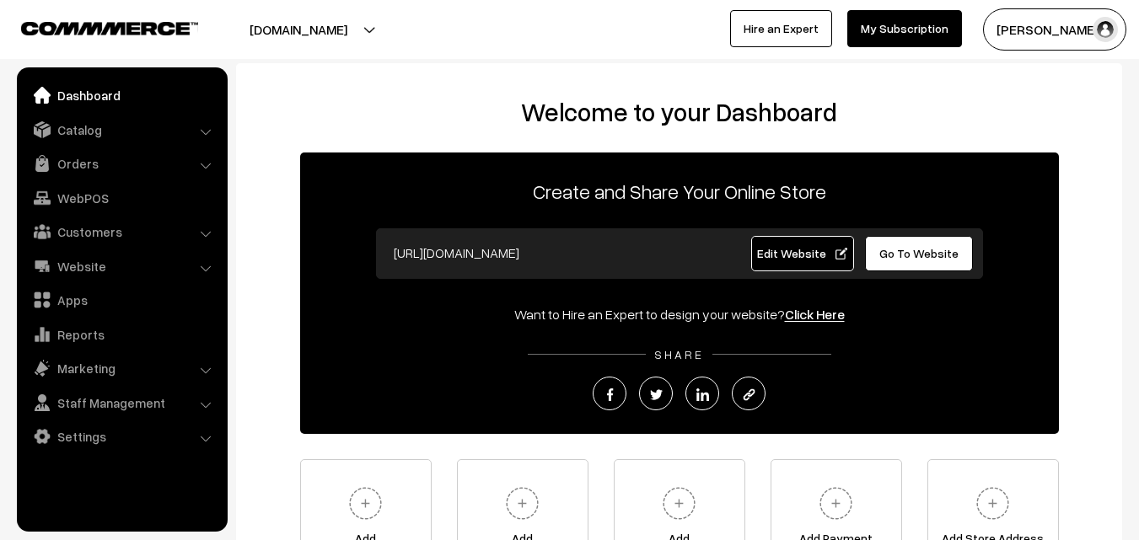
click at [1033, 30] on button "Radha Krishna" at bounding box center [1054, 29] width 143 height 42
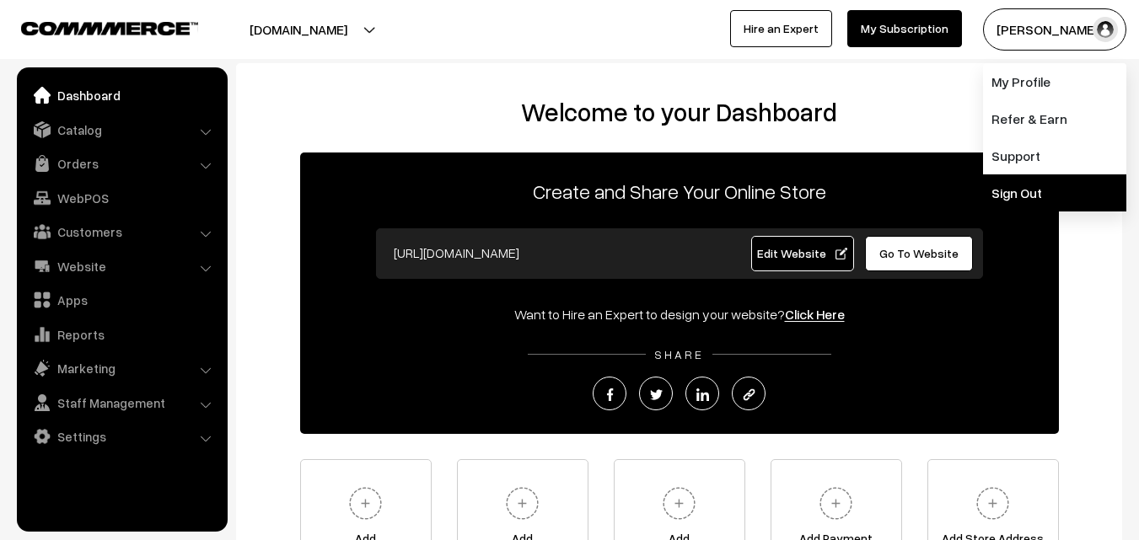
click at [1018, 186] on link "Sign Out" at bounding box center [1054, 192] width 143 height 37
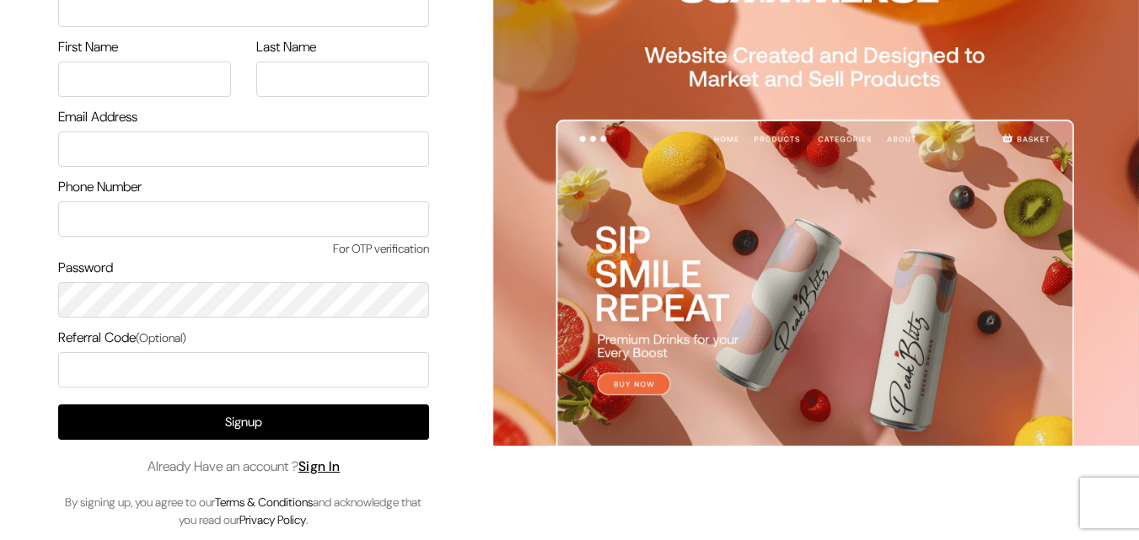
scroll to position [97, 0]
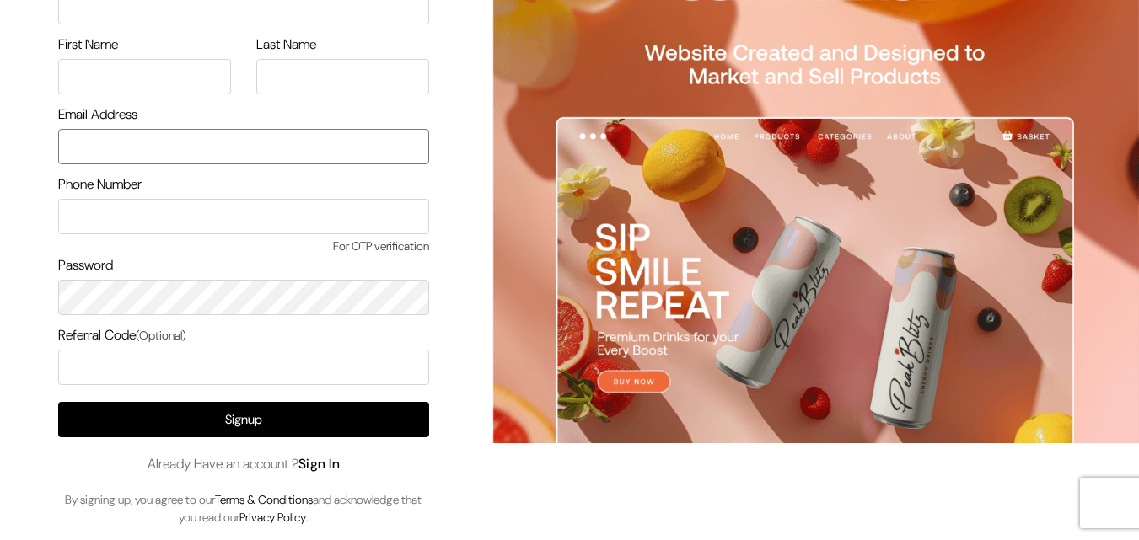
type input "[EMAIL_ADDRESS][DOMAIN_NAME]"
click at [323, 470] on link "Sign In" at bounding box center [319, 464] width 42 height 18
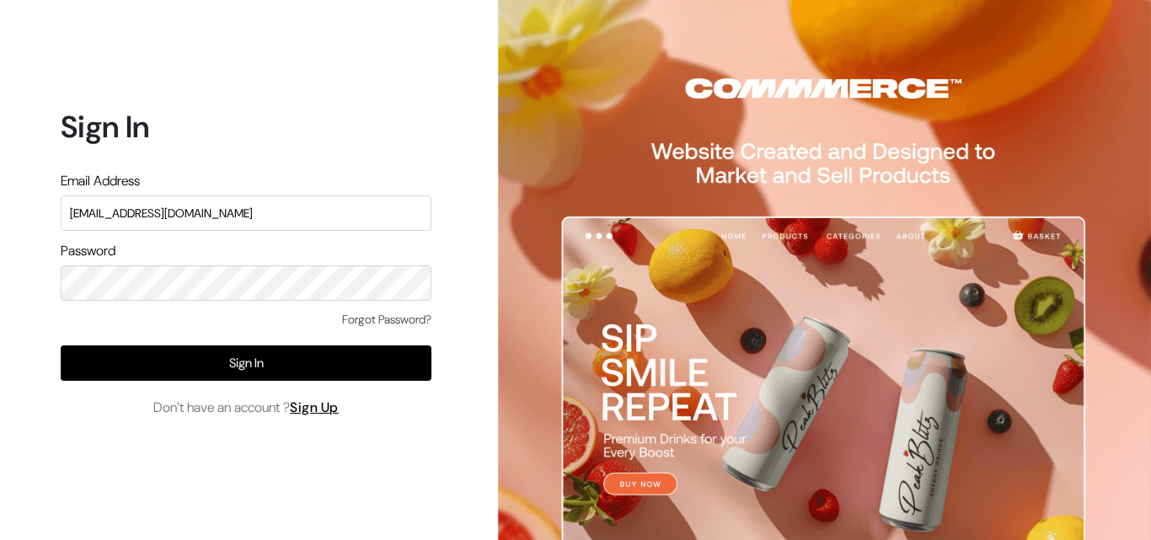
drag, startPoint x: 250, startPoint y: 217, endPoint x: 0, endPoint y: 220, distance: 250.3
click at [0, 220] on div "Sign In Email Address [EMAIL_ADDRESS][DOMAIN_NAME] Password Forgot Password? Si…" at bounding box center [240, 270] width 480 height 540
click at [132, 212] on input "[EMAIL_ADDRESS][DOMAIN_NAME]" at bounding box center [246, 213] width 371 height 35
type input "[EMAIL_ADDRESS][DOMAIN_NAME]"
drag, startPoint x: 149, startPoint y: 260, endPoint x: 57, endPoint y: 292, distance: 97.3
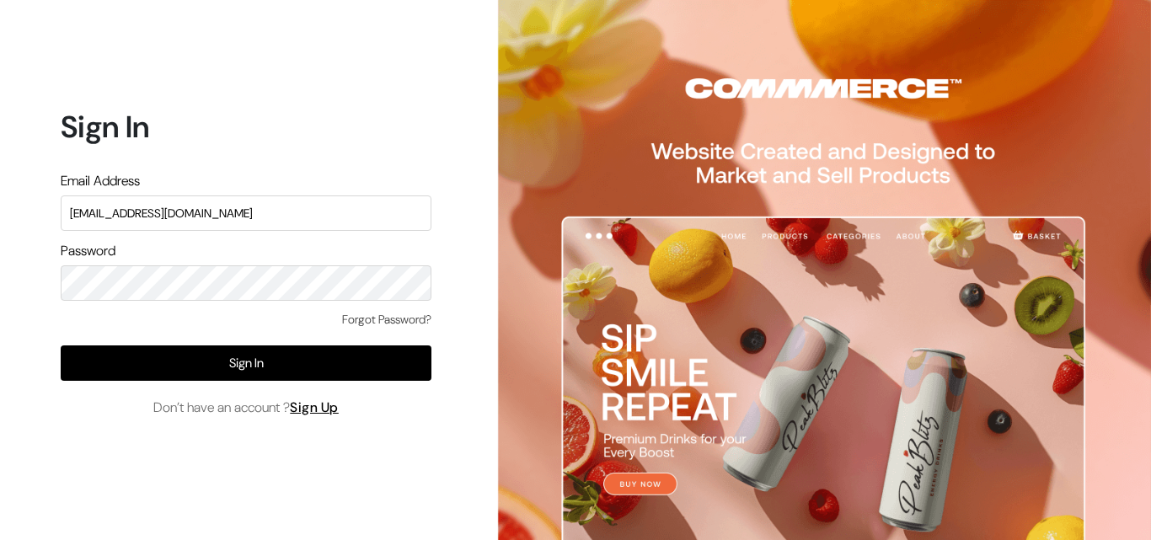
click at [57, 292] on div "Sign In Email Address [EMAIL_ADDRESS][DOMAIN_NAME] Password Forgot Password? Si…" at bounding box center [240, 270] width 480 height 540
click at [0, 289] on div "Sign In Email Address [EMAIL_ADDRESS][DOMAIN_NAME] Password Forgot Password? Si…" at bounding box center [240, 270] width 480 height 540
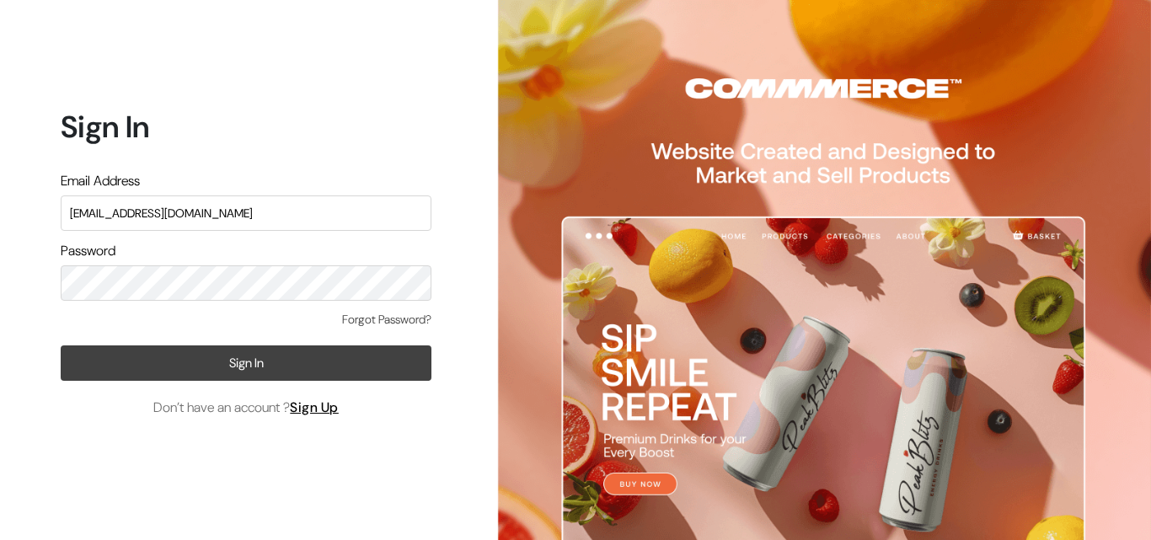
click at [376, 361] on button "Sign In" at bounding box center [246, 363] width 371 height 35
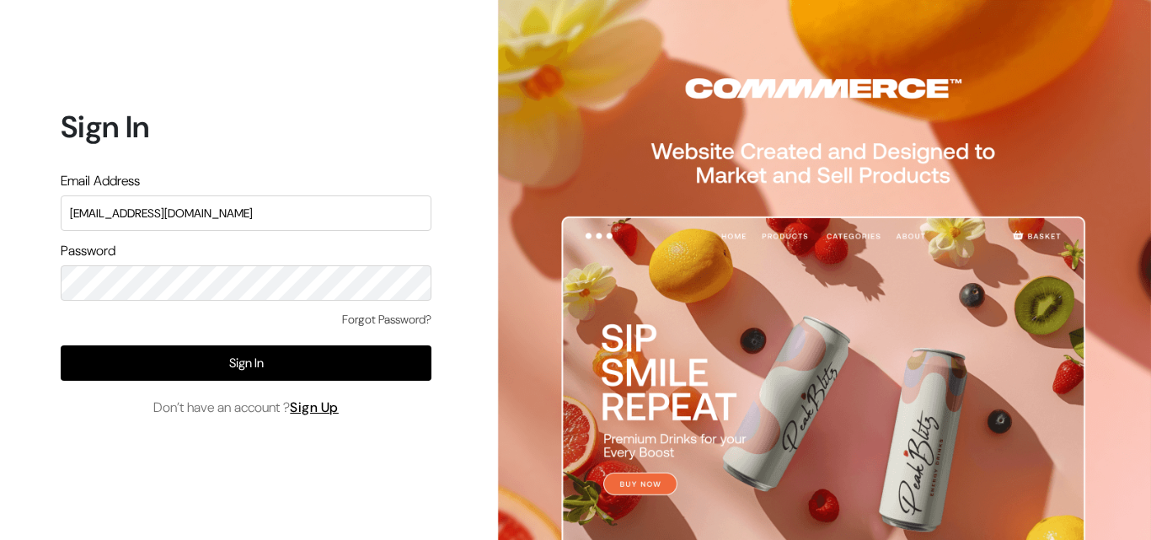
drag, startPoint x: 294, startPoint y: 212, endPoint x: 0, endPoint y: 219, distance: 294.2
click at [0, 219] on div "Sign In Email Address [EMAIL_ADDRESS][DOMAIN_NAME] Password Forgot Password? Si…" at bounding box center [240, 270] width 480 height 540
type input "[EMAIL_ADDRESS][DOMAIN_NAME]"
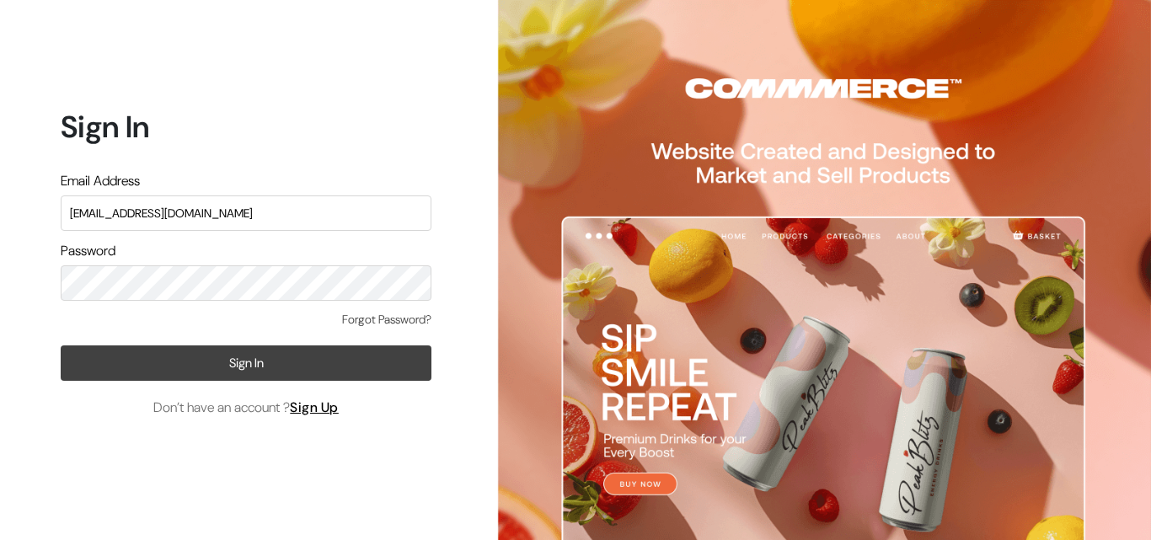
click at [89, 369] on button "Sign In" at bounding box center [246, 363] width 371 height 35
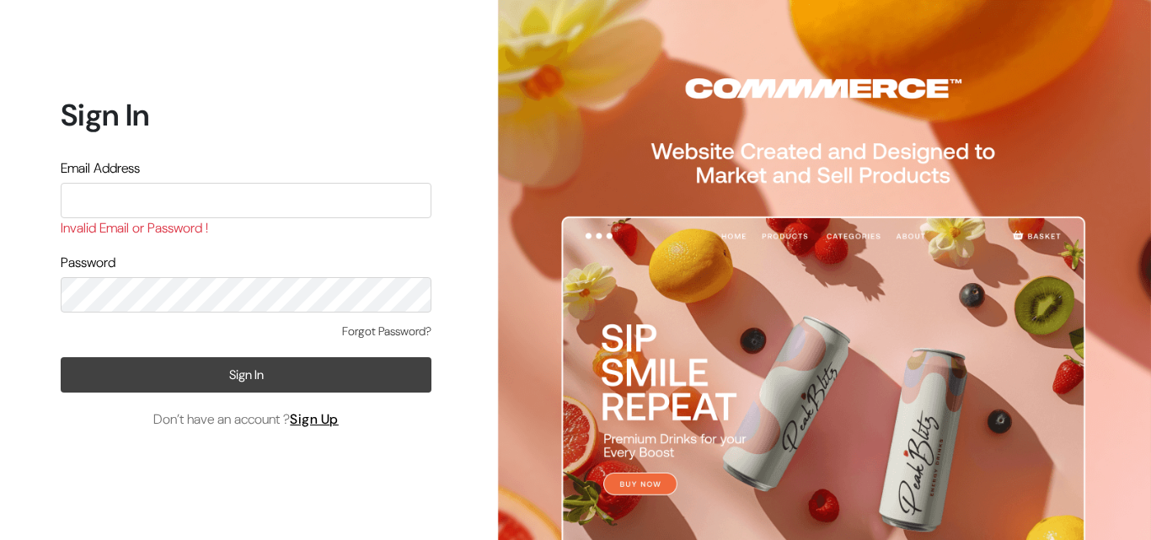
type input "[EMAIL_ADDRESS][DOMAIN_NAME]"
click at [229, 380] on button "Sign In" at bounding box center [246, 374] width 371 height 35
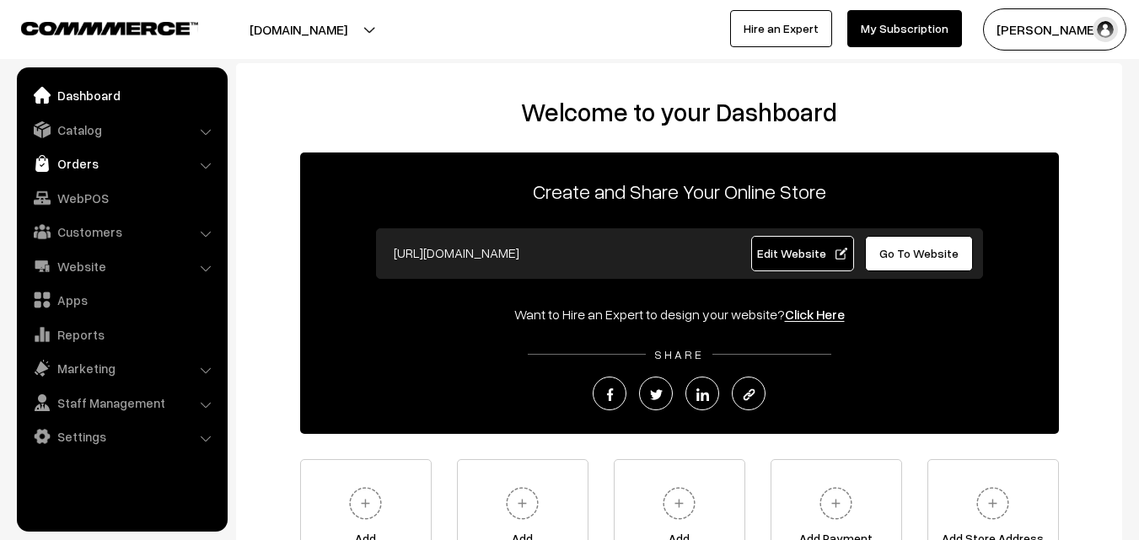
click at [116, 169] on link "Orders" at bounding box center [121, 163] width 201 height 30
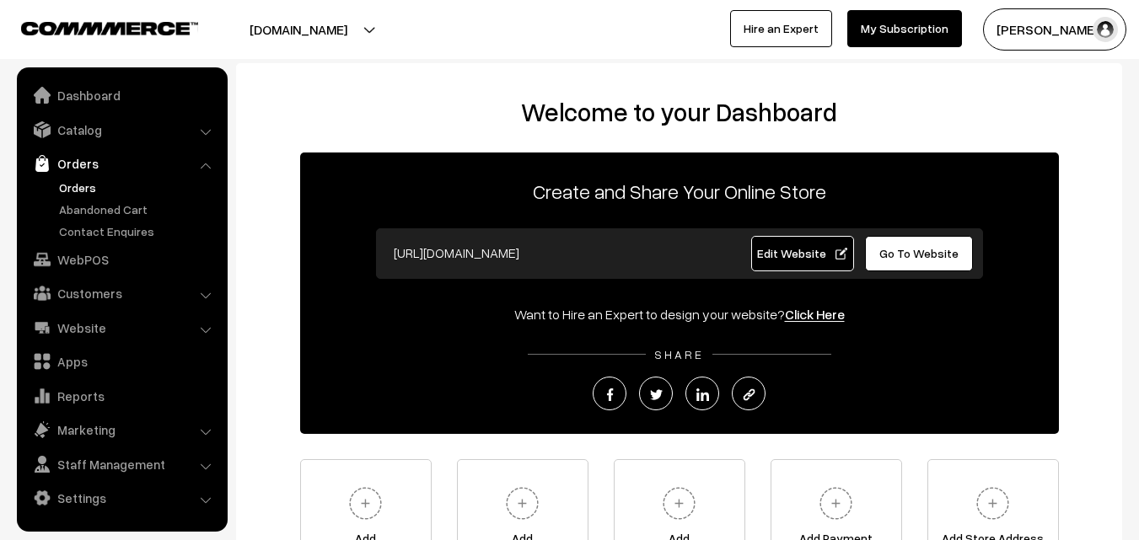
click at [111, 185] on link "Orders" at bounding box center [138, 188] width 167 height 18
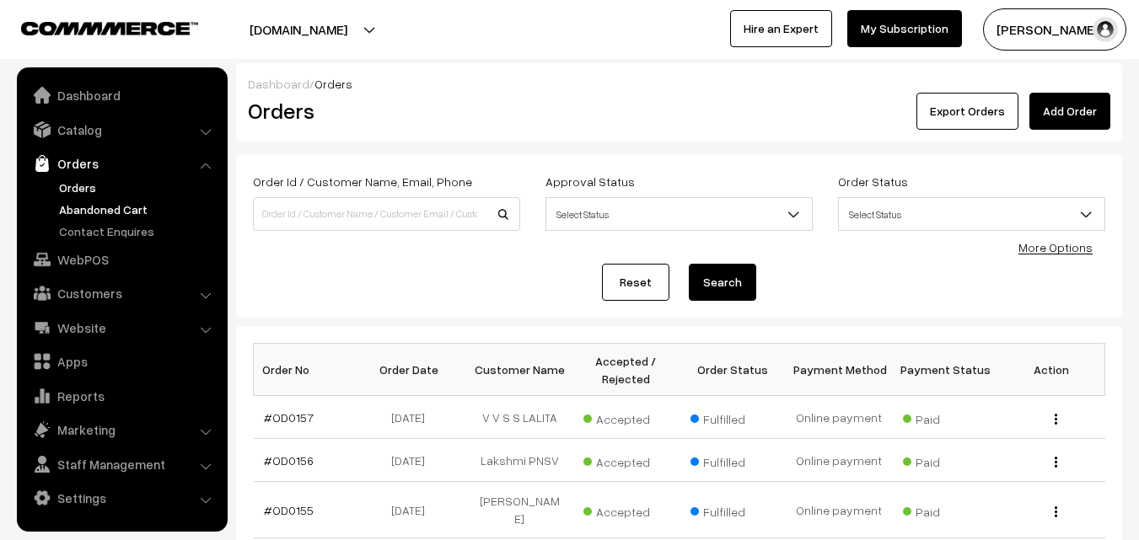
click at [121, 212] on link "Abandoned Cart" at bounding box center [138, 210] width 167 height 18
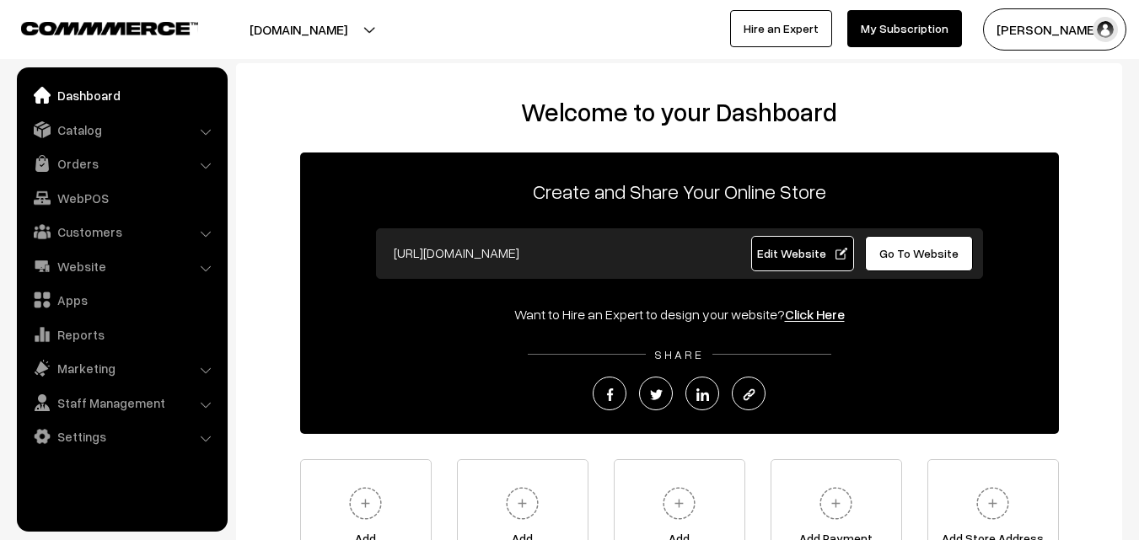
click at [1054, 29] on button "[PERSON_NAME]" at bounding box center [1054, 29] width 143 height 42
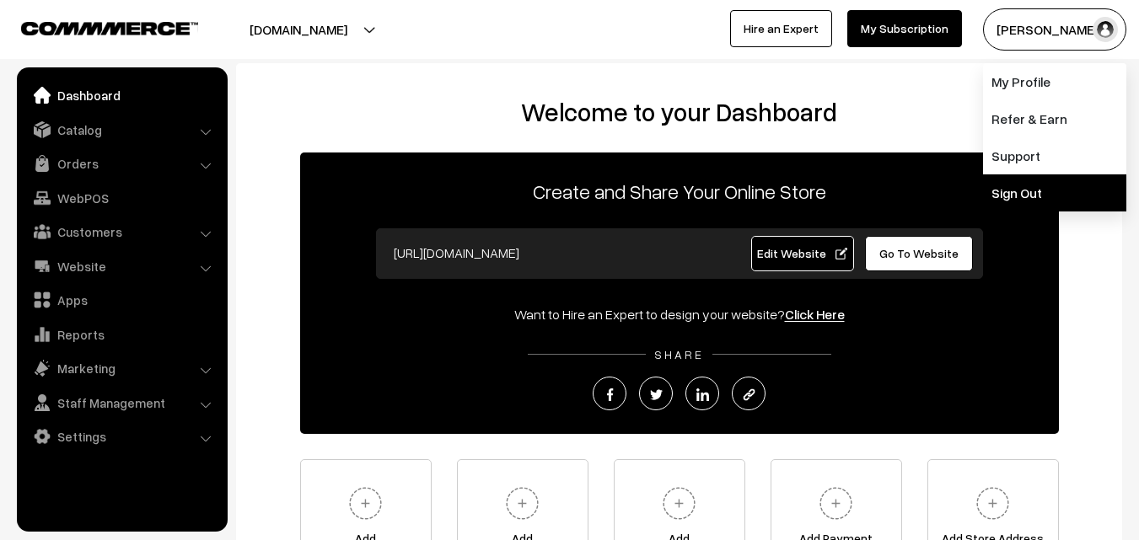
click at [1027, 196] on link "Sign Out" at bounding box center [1054, 192] width 143 height 37
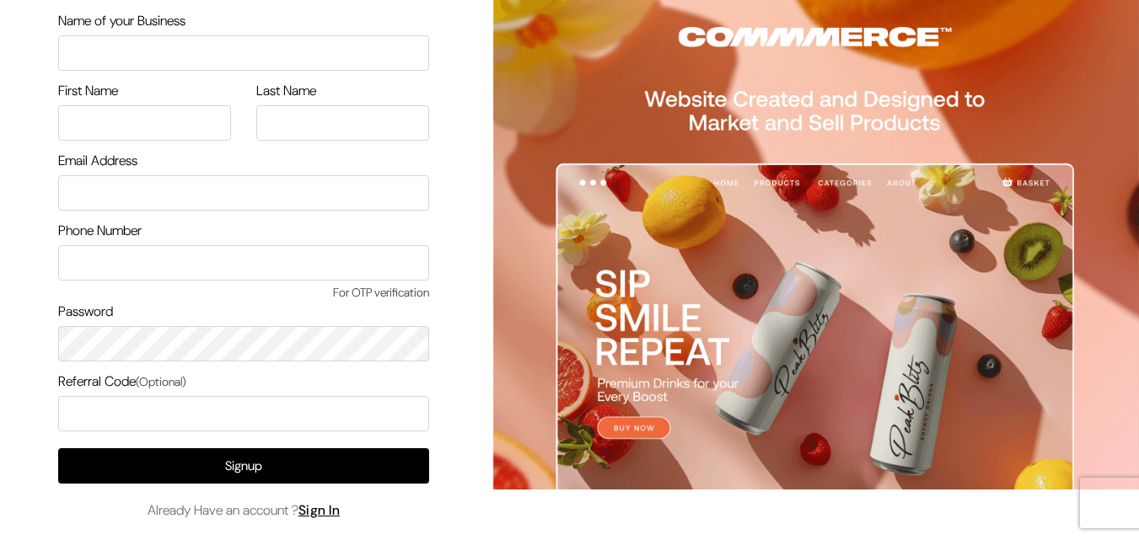
scroll to position [97, 0]
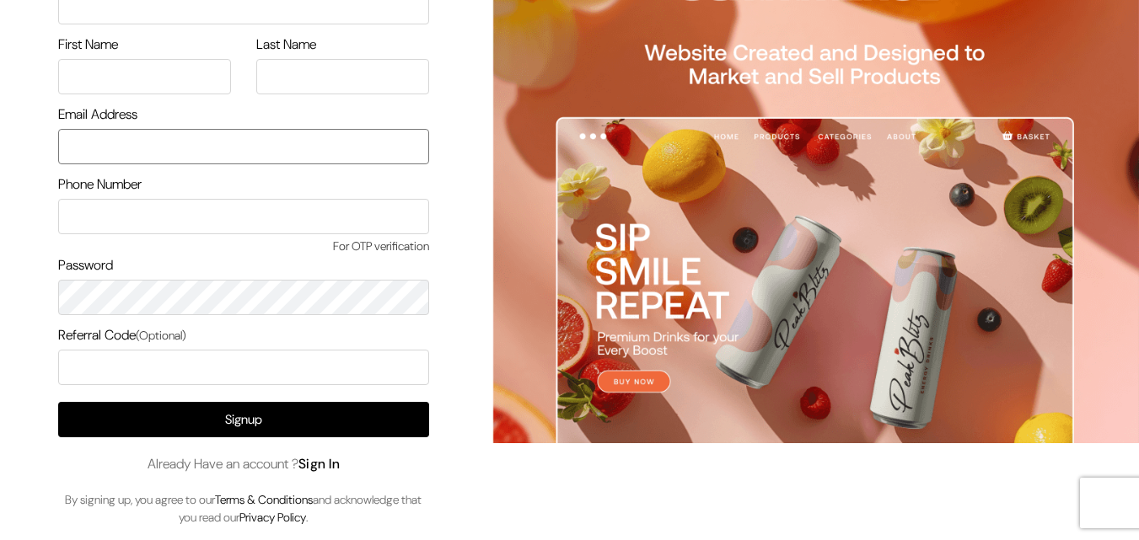
type input "[EMAIL_ADDRESS][DOMAIN_NAME]"
click at [328, 455] on link "Sign In" at bounding box center [319, 464] width 42 height 18
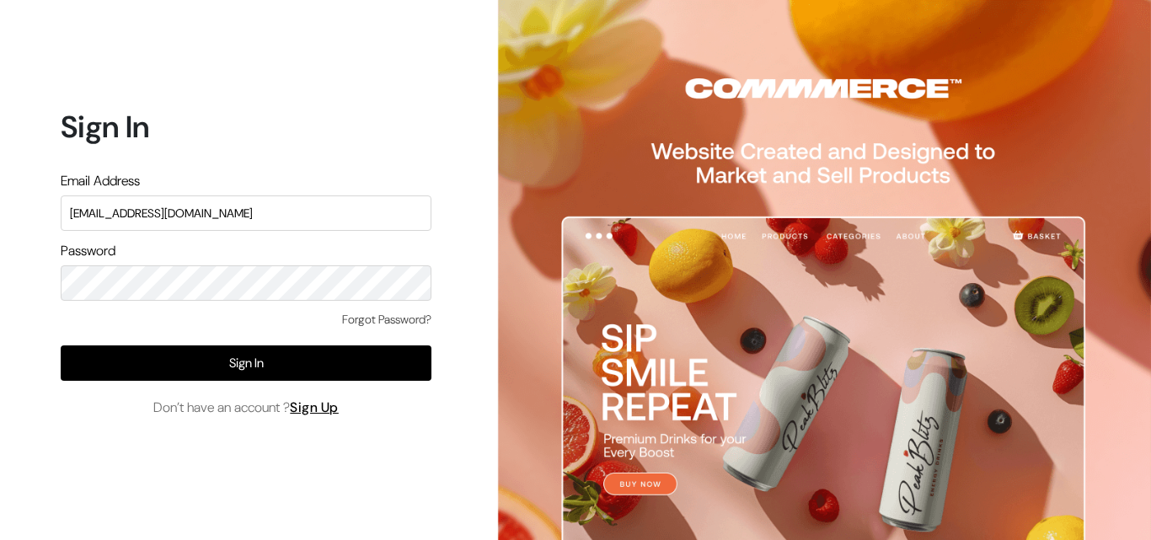
drag, startPoint x: 238, startPoint y: 217, endPoint x: 16, endPoint y: 217, distance: 221.7
click at [16, 217] on div "Sign In Email Address uppadasarees999@gmail.com Password Forgot Password? Sign …" at bounding box center [240, 270] width 480 height 540
type input "ksnaturals99@gmail.com"
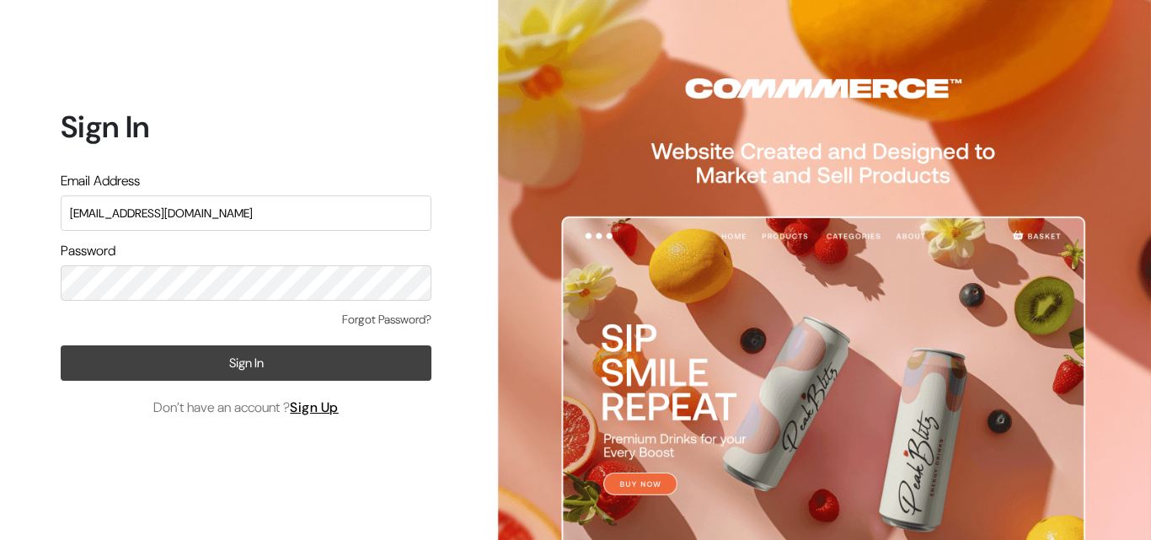
click at [77, 366] on button "Sign In" at bounding box center [246, 363] width 371 height 35
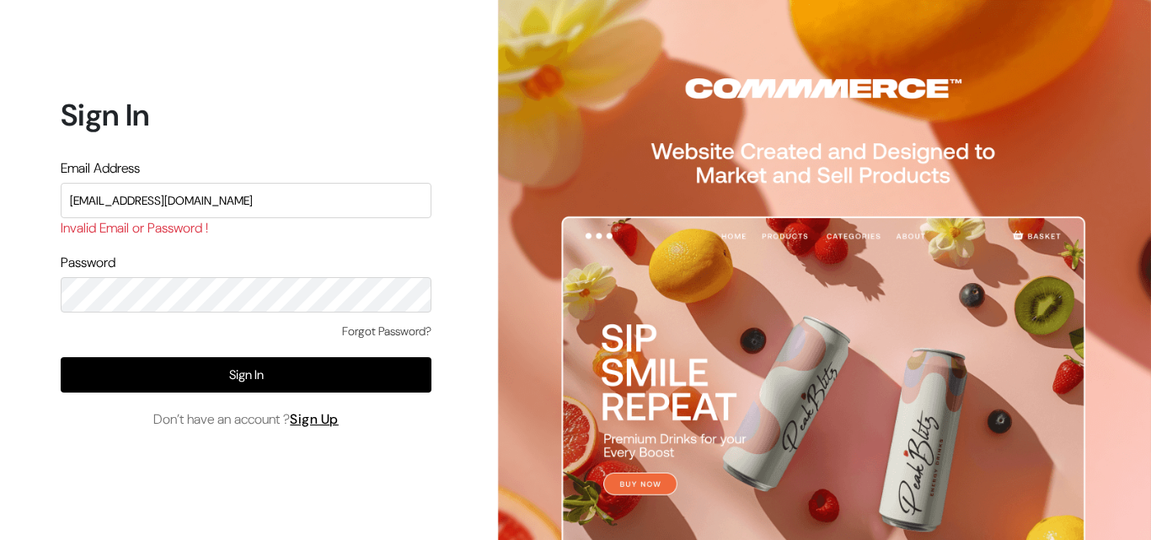
drag, startPoint x: 231, startPoint y: 196, endPoint x: 14, endPoint y: 209, distance: 217.0
click at [14, 209] on div "Sign In Email Address [EMAIL_ADDRESS][DOMAIN_NAME] Invalid Email or Password ! …" at bounding box center [240, 270] width 480 height 540
drag, startPoint x: 121, startPoint y: 192, endPoint x: 13, endPoint y: 212, distance: 109.8
click at [13, 212] on div "Sign In Email Address m Invalid Email or Password ! Password Forgot Password? S…" at bounding box center [240, 270] width 480 height 540
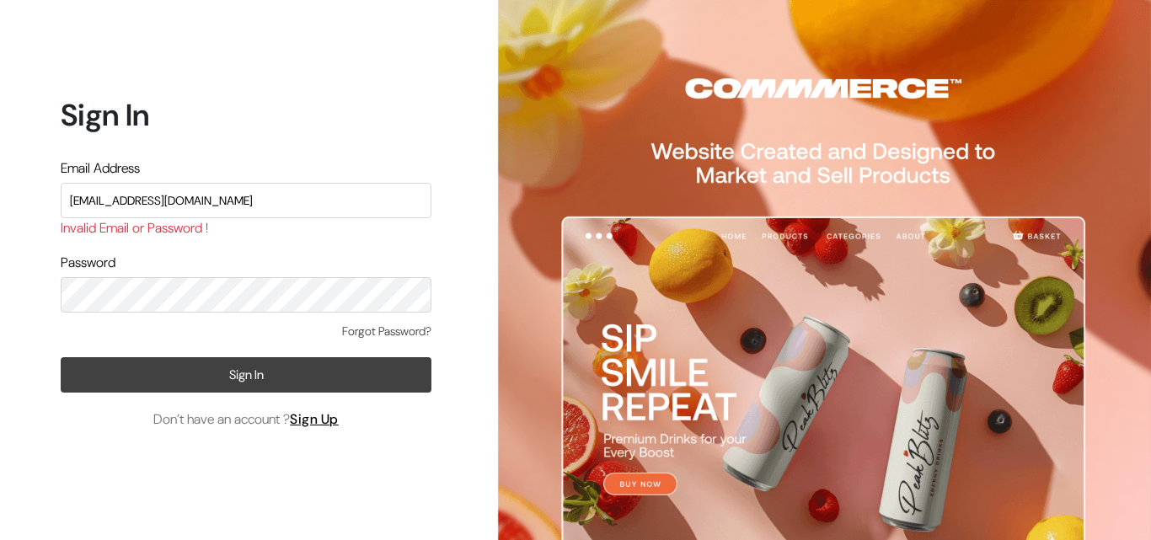
type input "[EMAIL_ADDRESS][DOMAIN_NAME]"
click at [161, 370] on button "Sign In" at bounding box center [246, 374] width 371 height 35
